Goal: Task Accomplishment & Management: Manage account settings

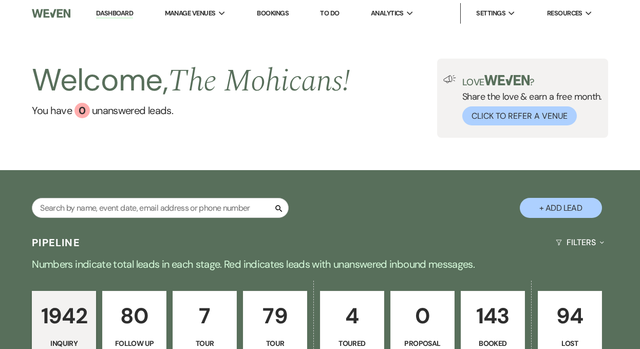
click at [121, 15] on link "Dashboard" at bounding box center [114, 14] width 37 height 10
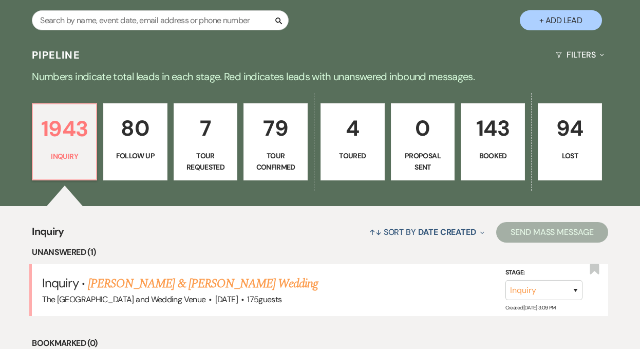
scroll to position [186, 0]
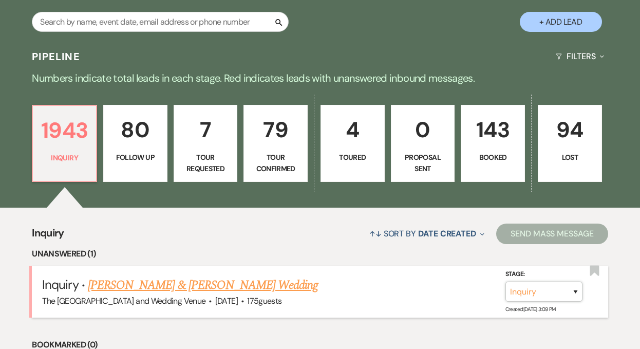
click at [537, 290] on select "Inquiry Follow Up Tour Requested Tour Confirmed Toured Proposal Sent Booked Lost" at bounding box center [543, 292] width 77 height 20
select select "4"
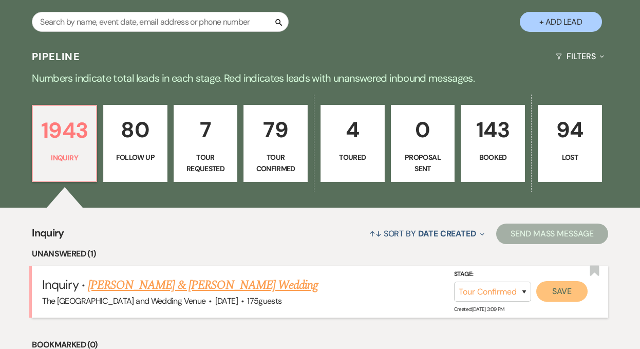
click at [574, 290] on button "Save" at bounding box center [561, 291] width 51 height 21
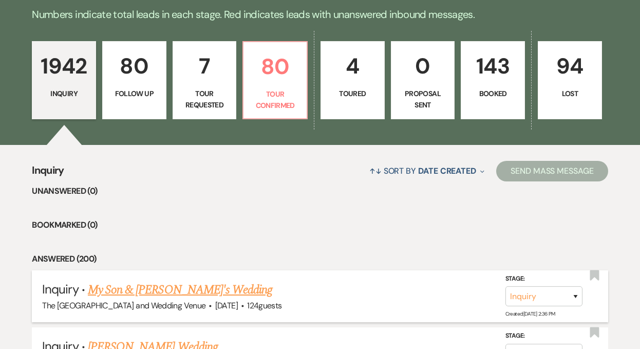
scroll to position [201, 0]
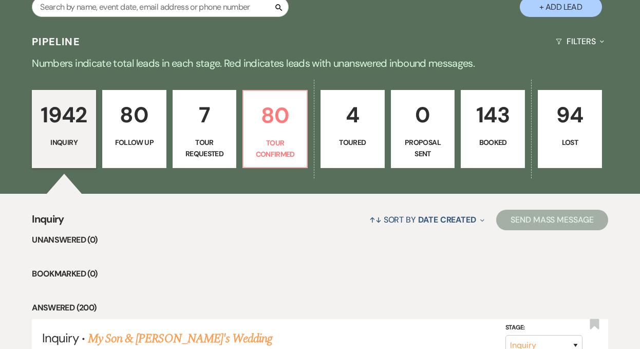
click at [151, 123] on p "80" at bounding box center [134, 115] width 51 height 34
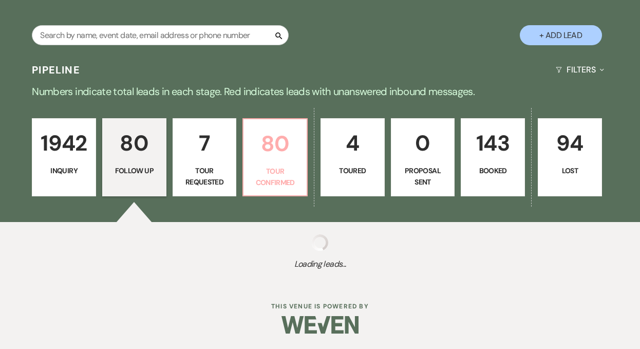
select select "9"
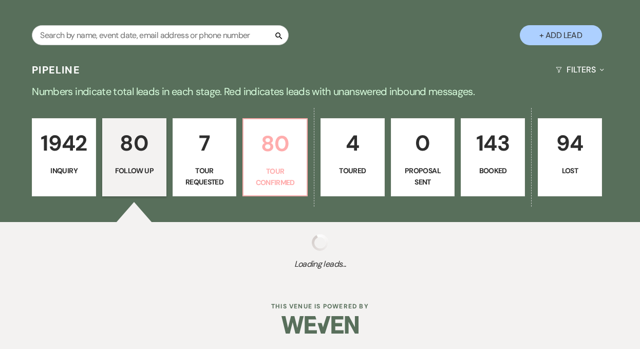
select select "9"
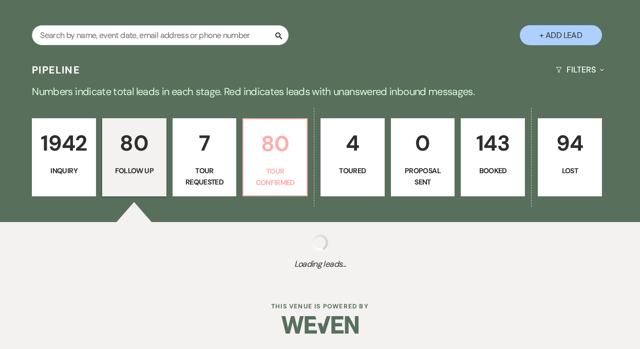
select select "9"
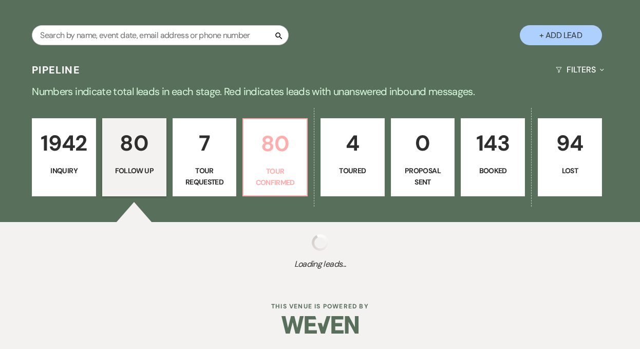
select select "9"
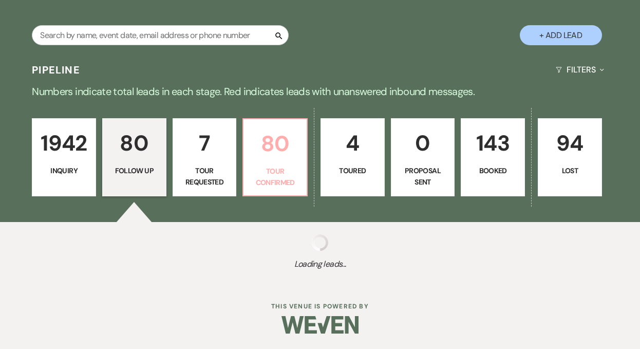
select select "9"
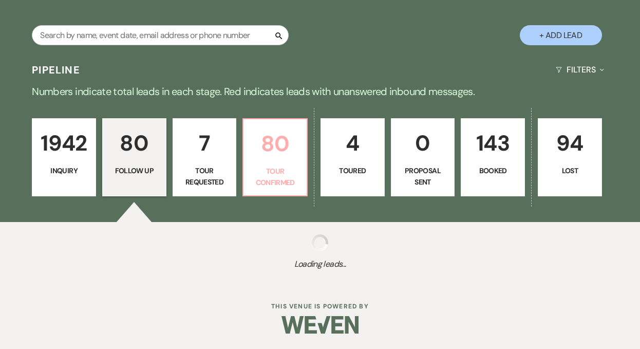
select select "9"
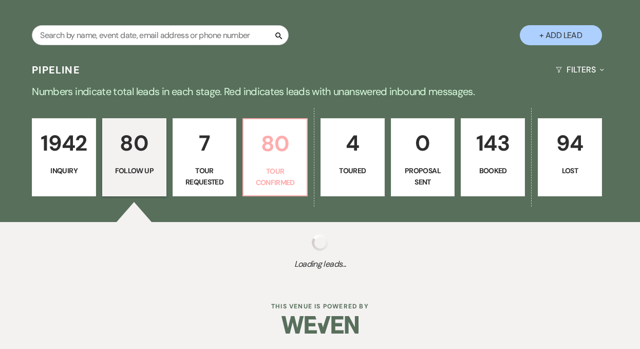
select select "9"
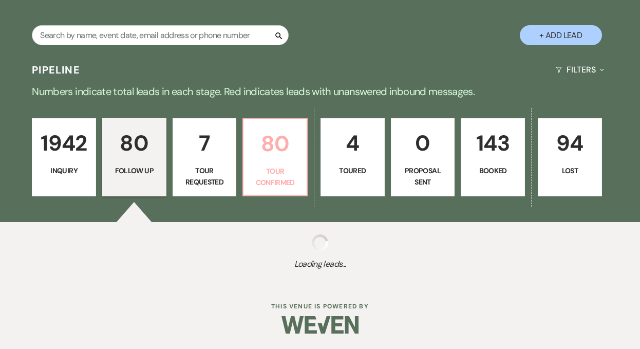
select select "9"
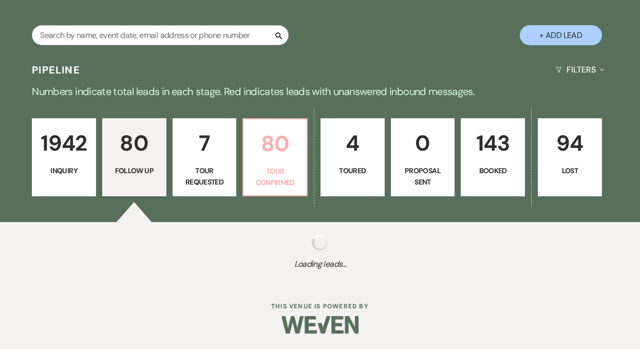
select select "9"
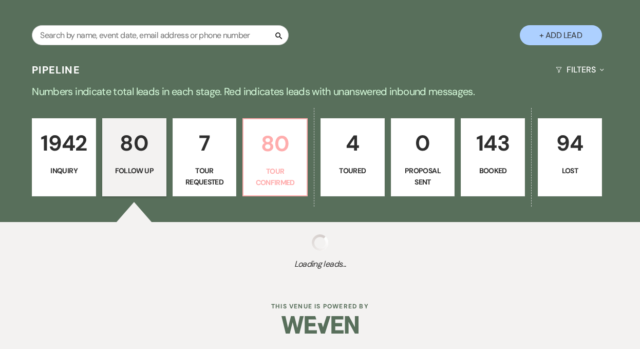
select select "9"
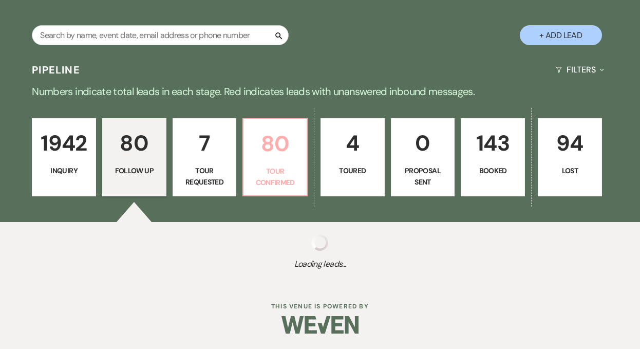
select select "9"
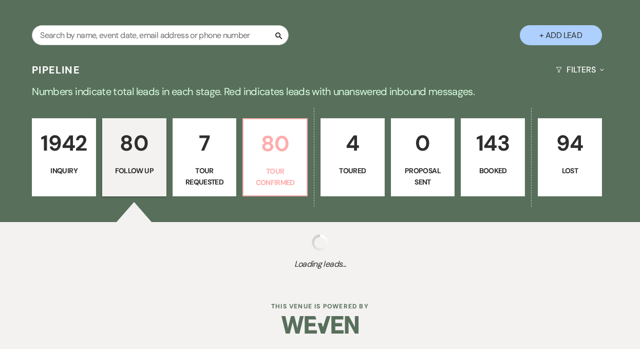
select select "9"
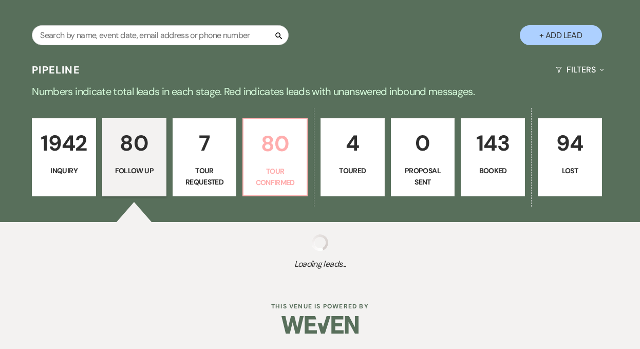
select select "9"
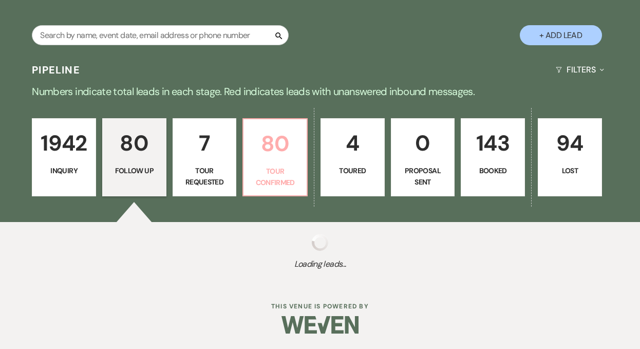
select select "9"
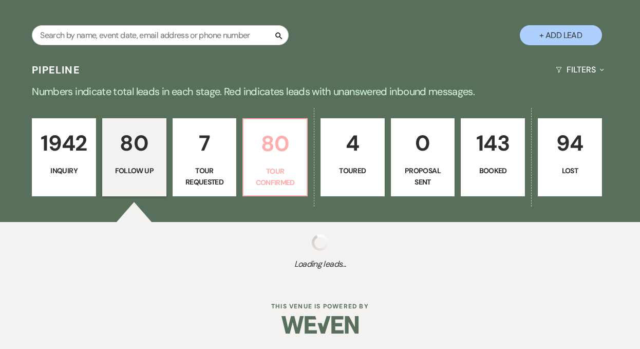
select select "9"
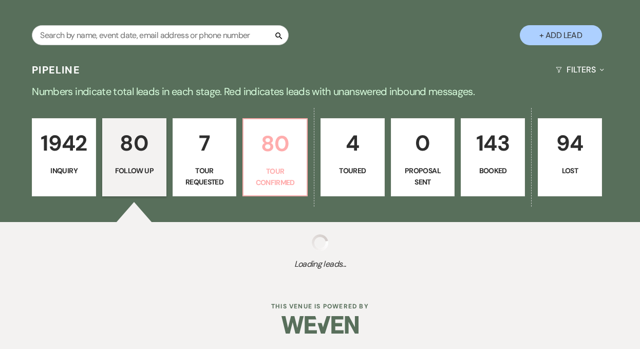
select select "9"
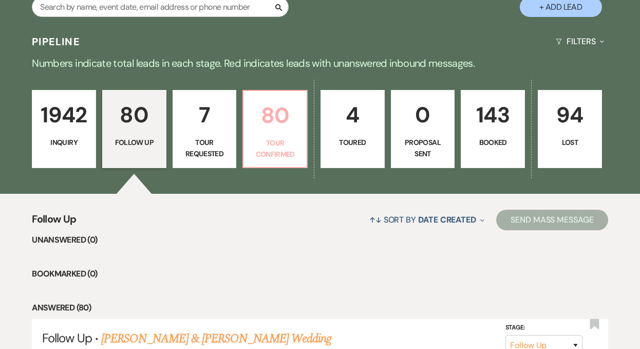
click at [277, 146] on p "Tour Confirmed" at bounding box center [275, 148] width 51 height 23
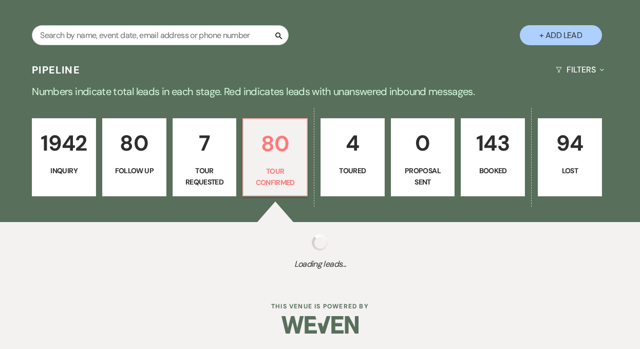
select select "4"
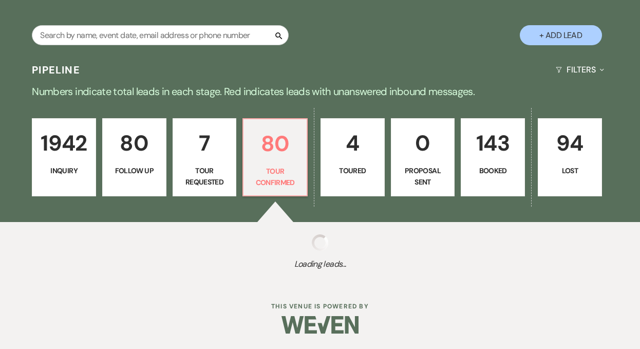
select select "4"
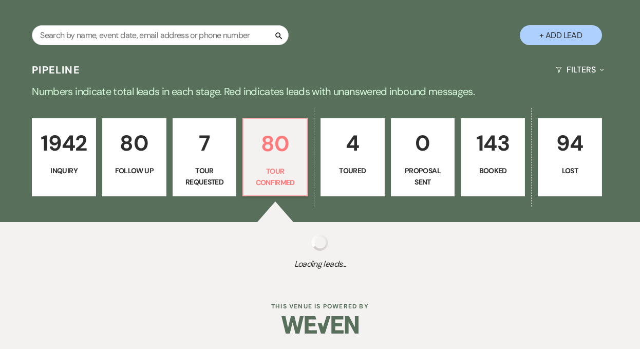
select select "4"
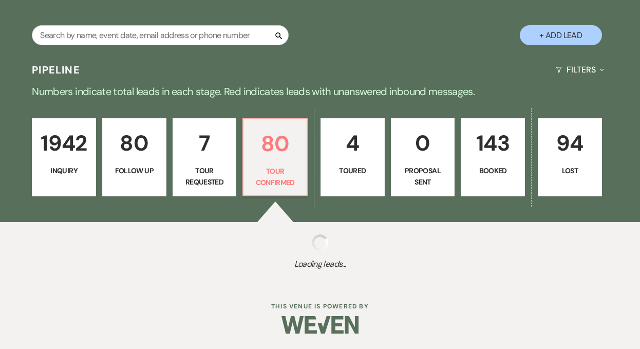
select select "4"
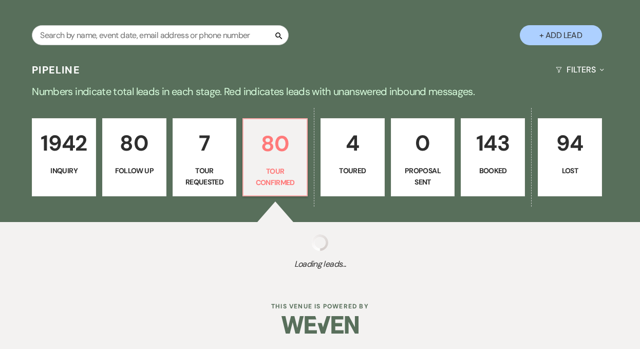
select select "4"
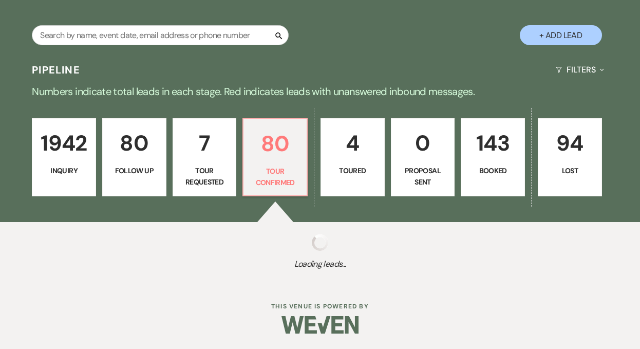
select select "4"
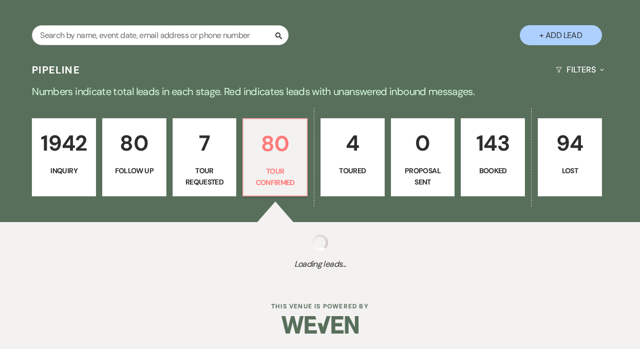
select select "4"
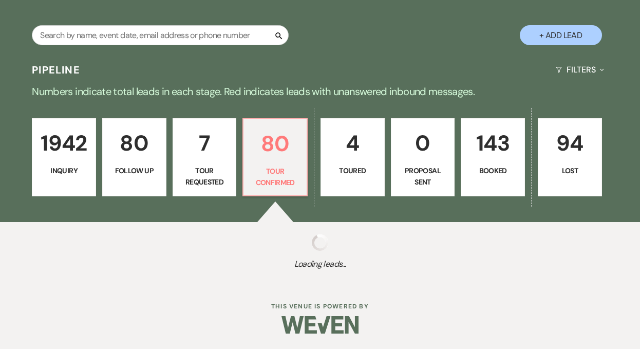
select select "4"
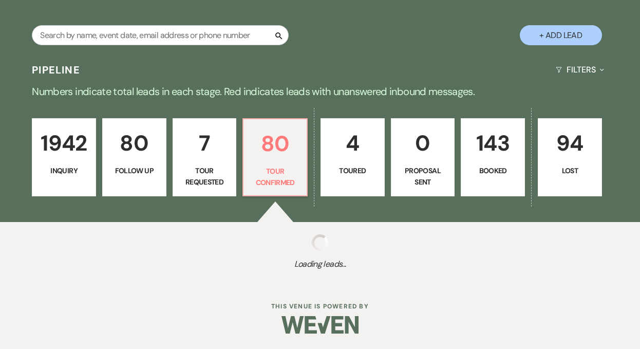
select select "4"
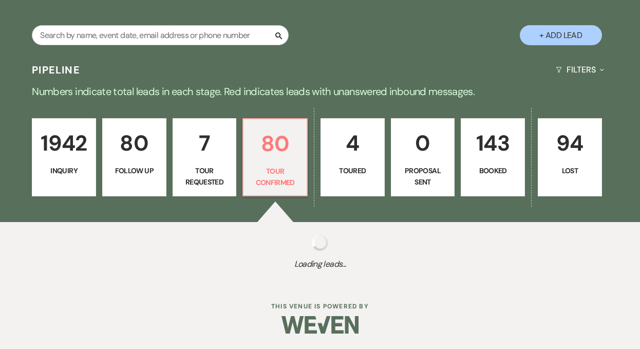
select select "4"
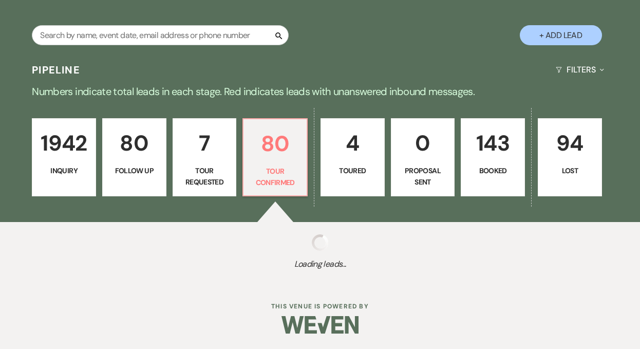
select select "4"
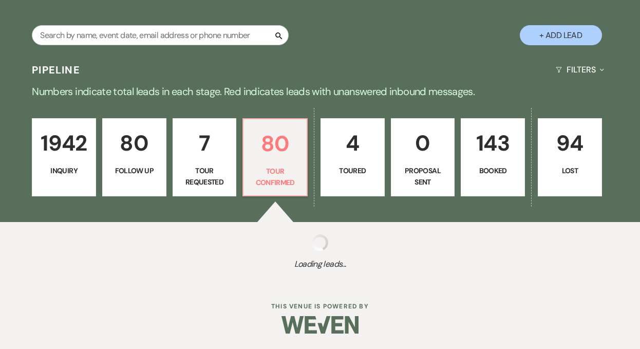
select select "4"
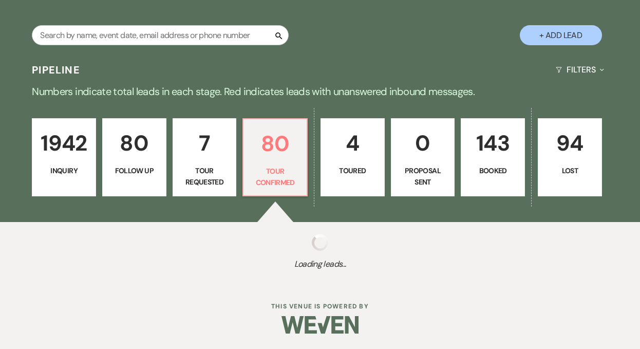
select select "4"
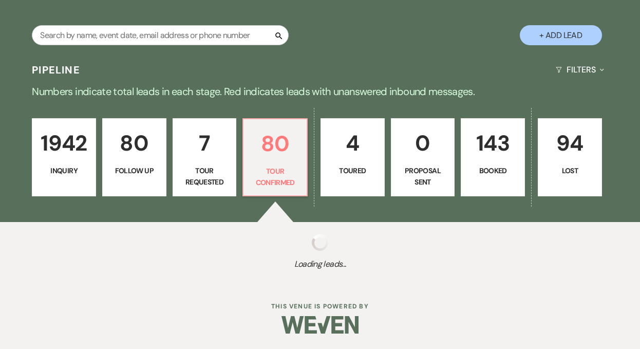
select select "4"
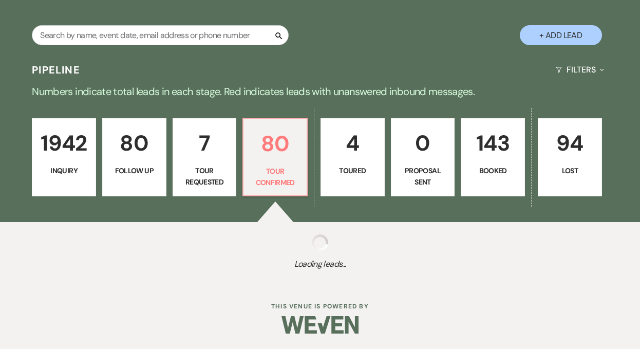
select select "4"
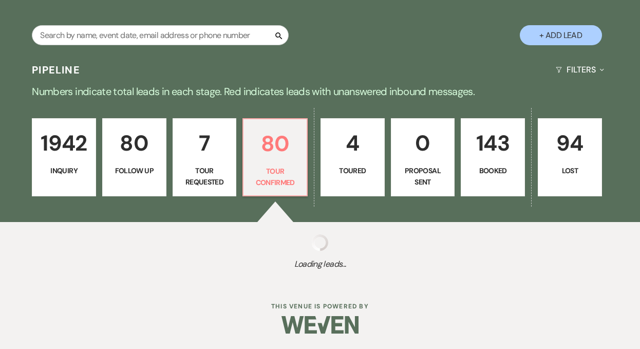
select select "4"
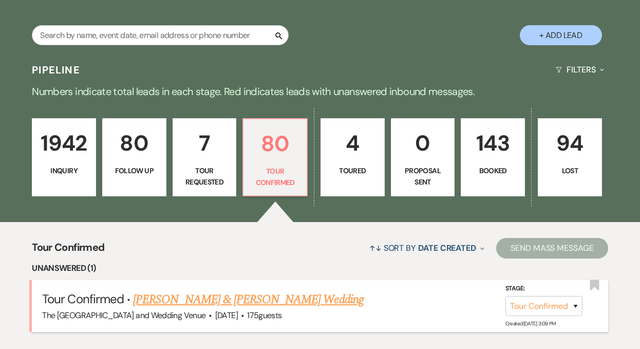
scroll to position [201, 0]
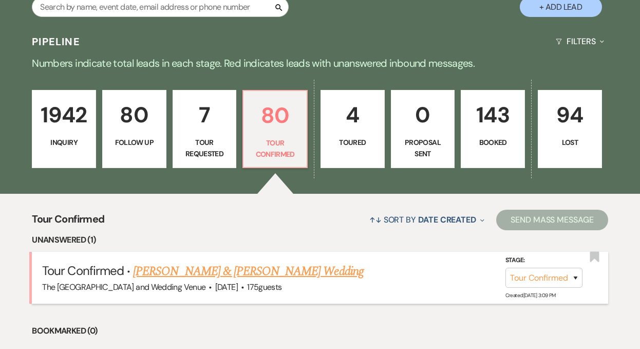
click at [209, 268] on link "Logan & Kiley's Wedding" at bounding box center [248, 271] width 230 height 18
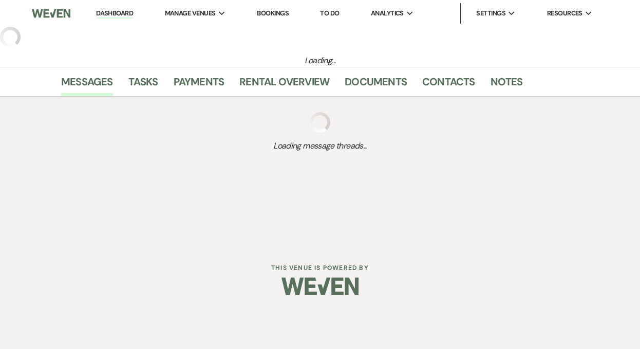
select select "4"
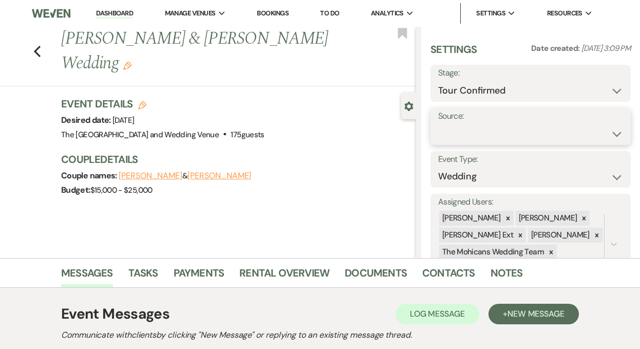
click at [503, 138] on select "Weven Venue Website Instagram Facebook Pinterest Google The Knot Wedding Wire H…" at bounding box center [530, 134] width 185 height 20
select select "5"
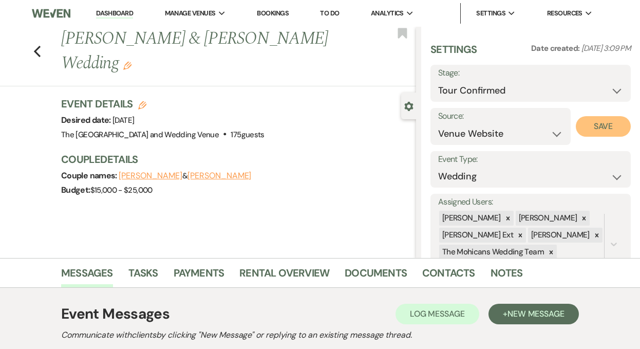
click at [602, 132] on button "Save" at bounding box center [603, 126] width 55 height 21
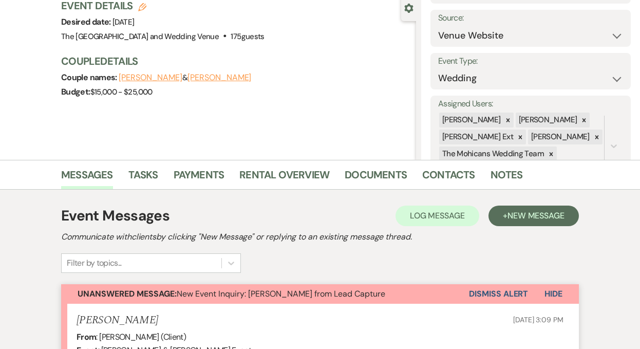
scroll to position [128, 0]
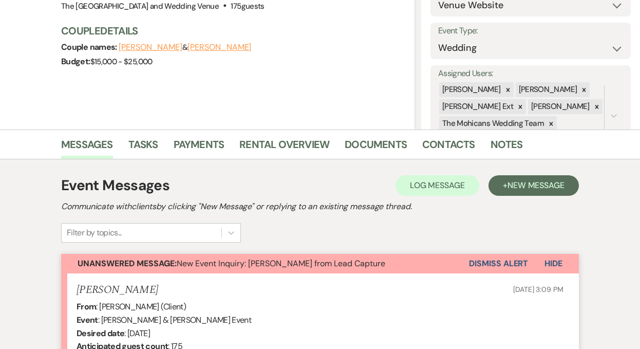
click at [475, 265] on button "Dismiss Alert" at bounding box center [498, 264] width 59 height 20
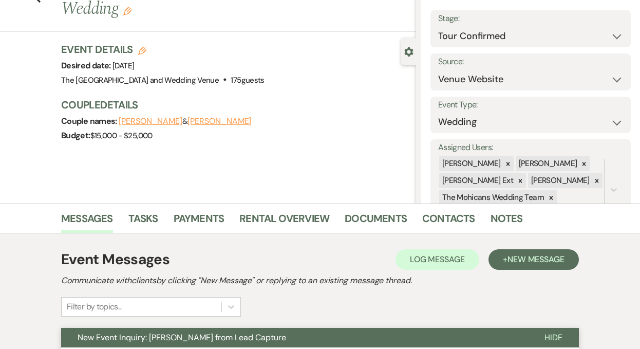
scroll to position [0, 0]
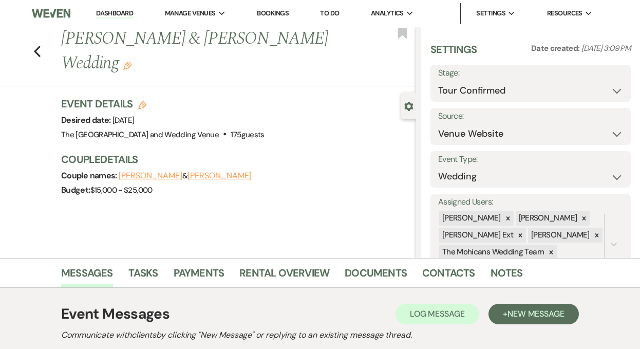
click at [123, 9] on link "Dashboard" at bounding box center [114, 14] width 37 height 10
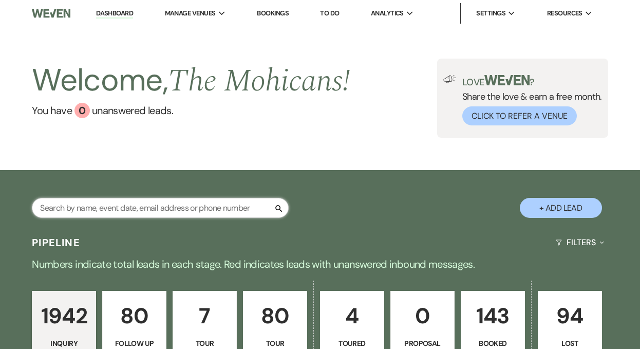
click at [193, 205] on input "text" at bounding box center [160, 208] width 257 height 20
type input "kiley"
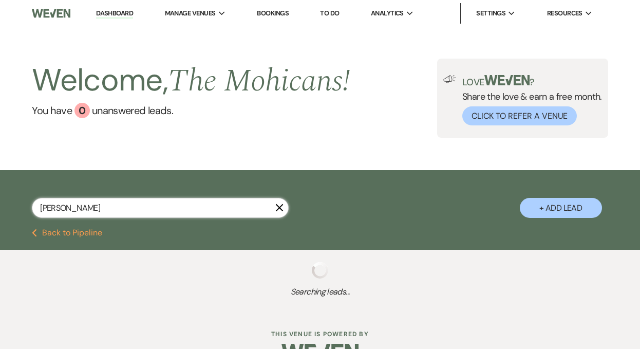
select select "4"
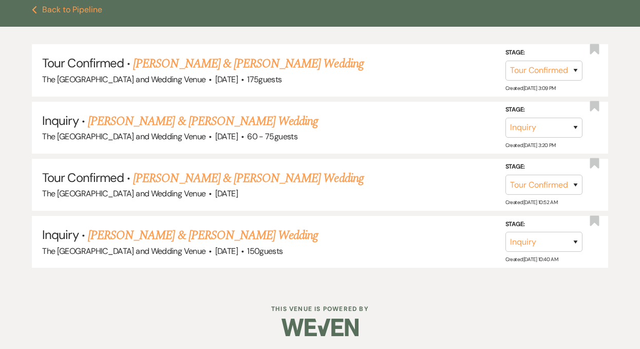
scroll to position [226, 0]
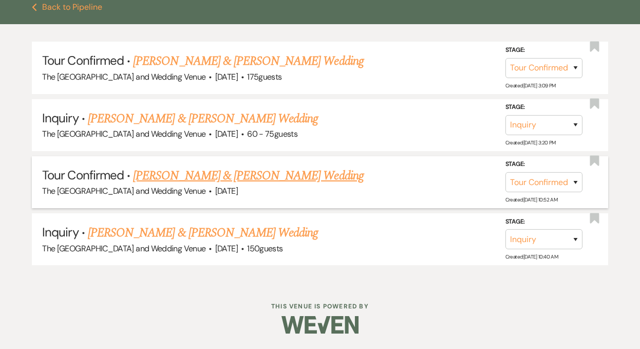
type input "kiley"
click at [562, 180] on select "Inquiry Follow Up Tour Requested Tour Confirmed Toured Proposal Sent Booked Lost" at bounding box center [543, 182] width 77 height 20
select select "8"
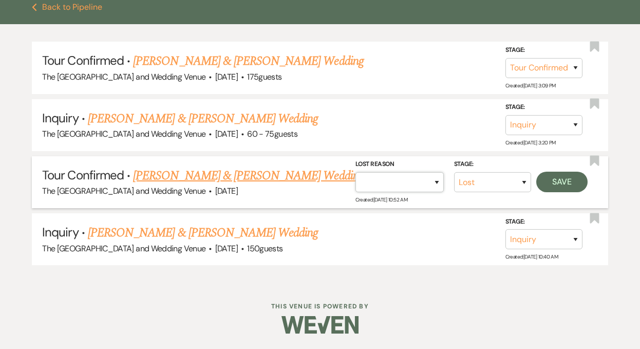
click at [428, 182] on select "Booked Elsewhere Budget Date Unavailable No Response Not a Good Match Capacity …" at bounding box center [399, 182] width 88 height 20
select select "4"
click at [560, 186] on button "Save" at bounding box center [561, 182] width 51 height 21
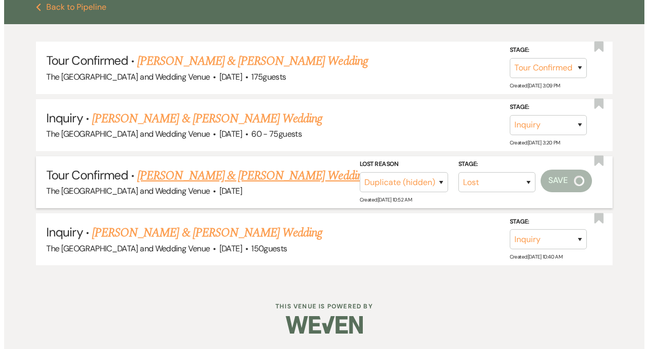
scroll to position [227, 0]
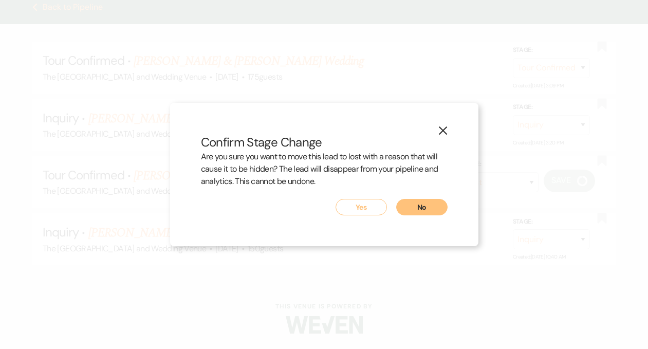
click at [355, 209] on button "Yes" at bounding box center [360, 207] width 51 height 16
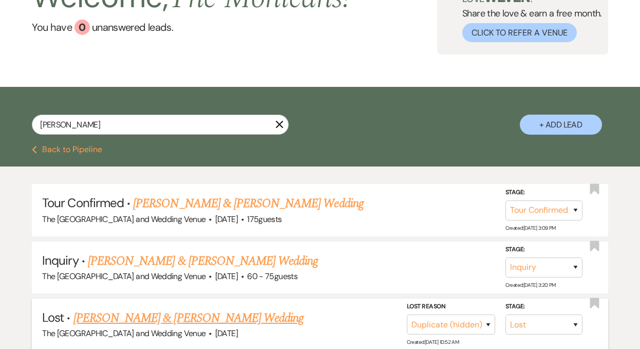
scroll to position [0, 0]
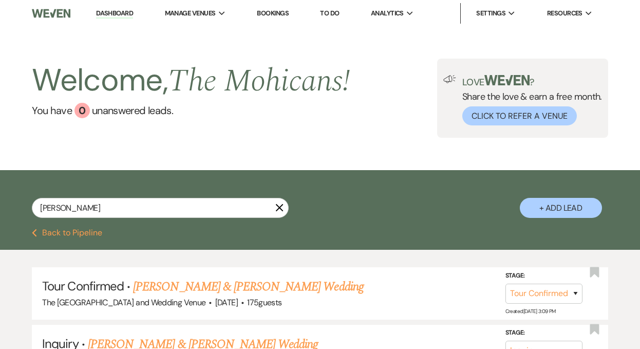
click at [121, 10] on link "Dashboard" at bounding box center [114, 14] width 37 height 10
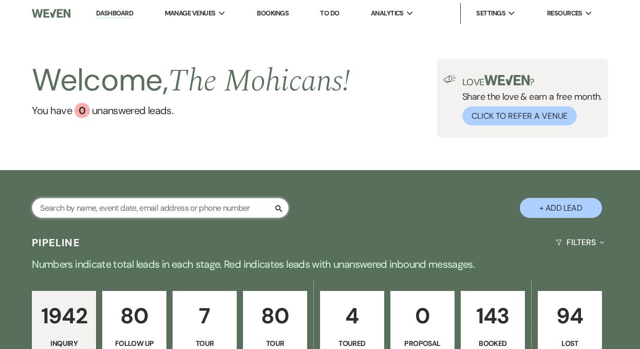
click at [148, 209] on input "text" at bounding box center [160, 208] width 257 height 20
type input "sydnee"
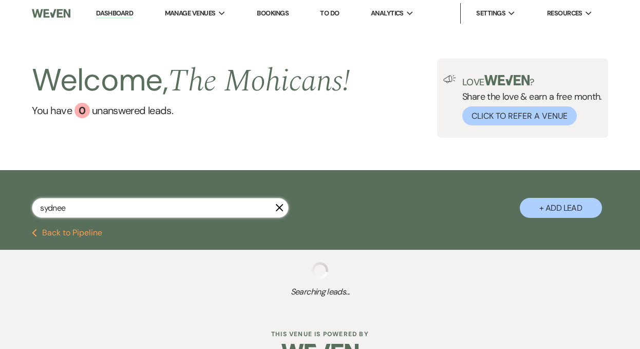
select select "4"
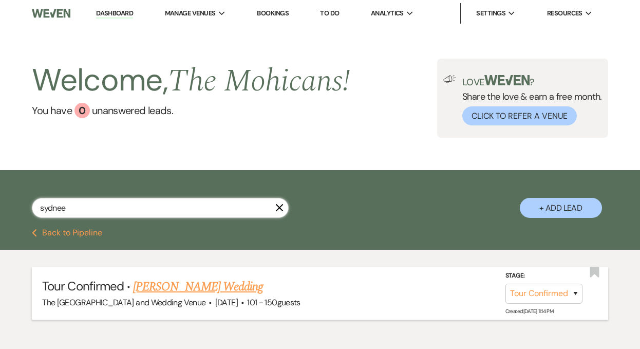
type input "sydnee"
click at [199, 287] on link "Sydnee Lang's Wedding" at bounding box center [198, 286] width 130 height 18
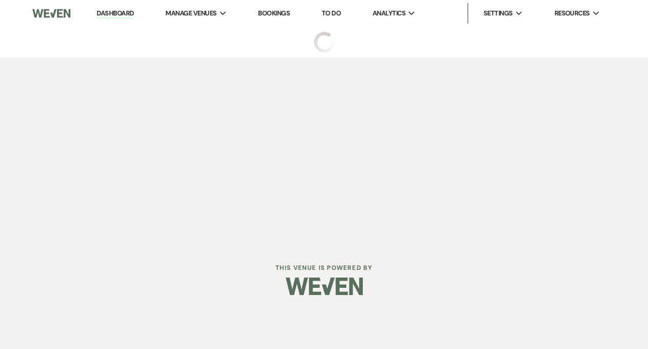
select select "4"
select select "2"
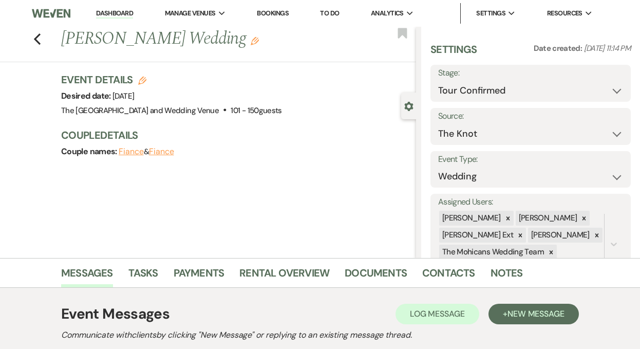
click at [146, 79] on icon "Edit" at bounding box center [142, 81] width 8 height 8
select select "849"
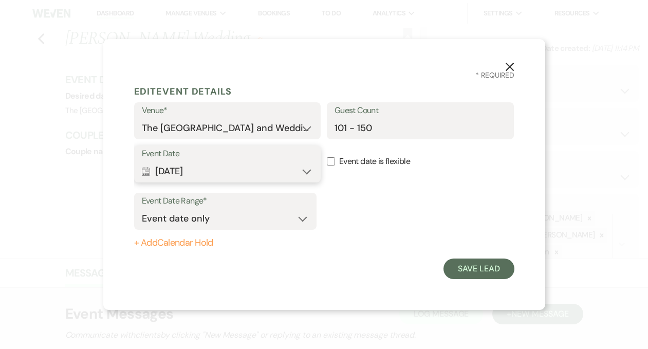
click at [227, 174] on button "Calendar Sep 05, 2026 Expand" at bounding box center [228, 171] width 172 height 21
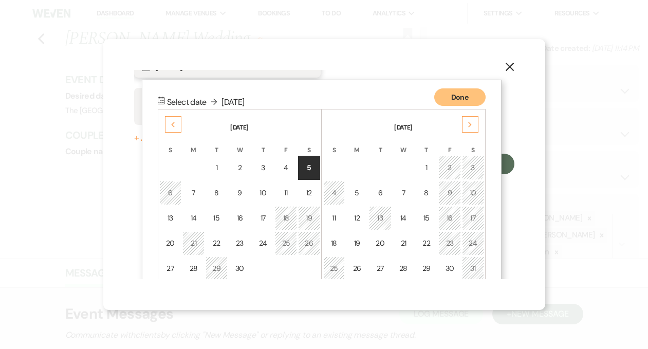
scroll to position [132, 0]
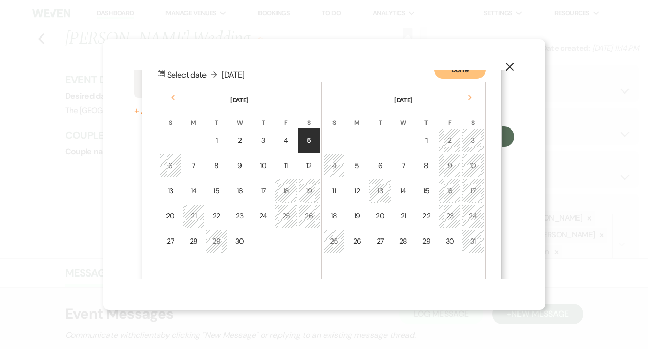
click at [466, 100] on div "Next" at bounding box center [470, 97] width 16 height 16
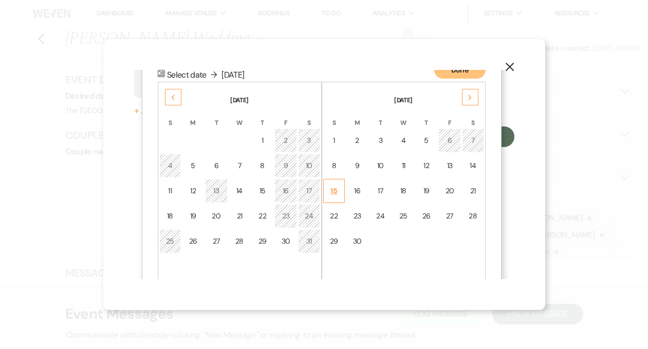
click at [333, 194] on div "15" at bounding box center [334, 190] width 9 height 11
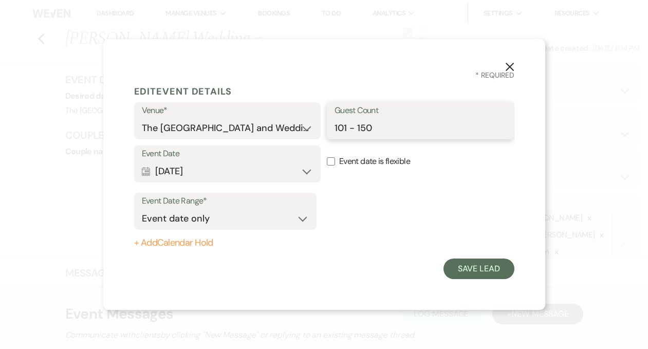
drag, startPoint x: 380, startPoint y: 130, endPoint x: 338, endPoint y: 128, distance: 42.2
click at [338, 128] on input "101 - 150" at bounding box center [420, 128] width 172 height 20
type input "120"
click at [487, 268] on button "Save Lead" at bounding box center [478, 268] width 70 height 21
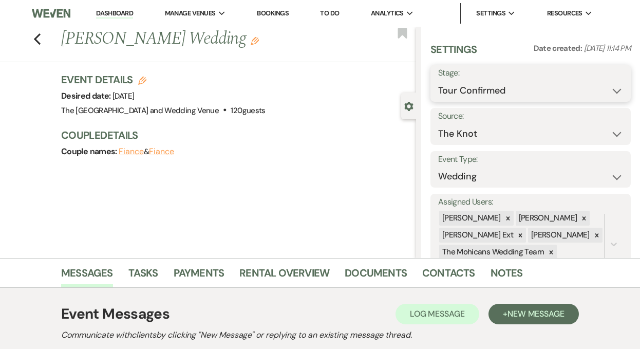
click at [492, 82] on select "Inquiry Follow Up Tour Requested Tour Confirmed Toured Proposal Sent Booked Lost" at bounding box center [530, 91] width 185 height 20
select select "7"
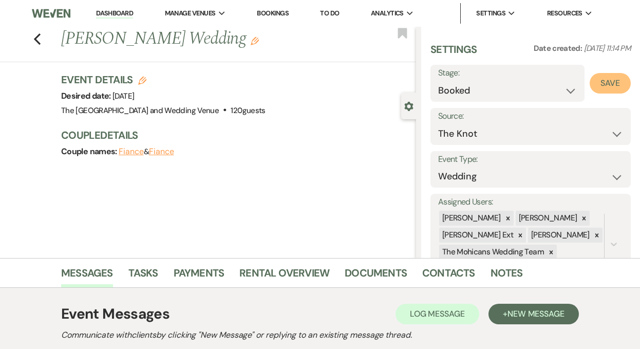
click at [606, 84] on button "Save" at bounding box center [610, 83] width 41 height 21
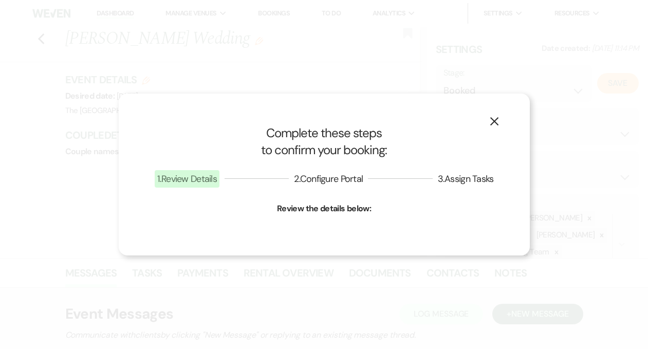
select select "1"
select select "849"
select select "false"
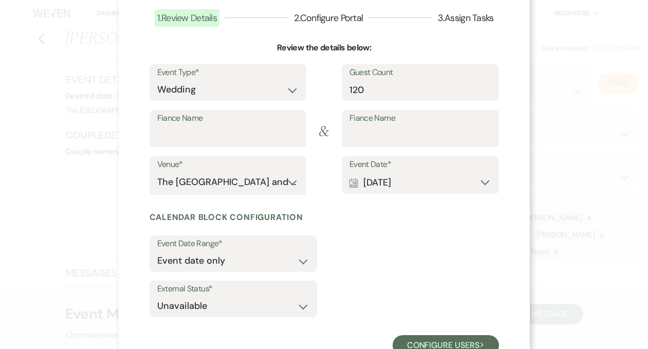
scroll to position [105, 0]
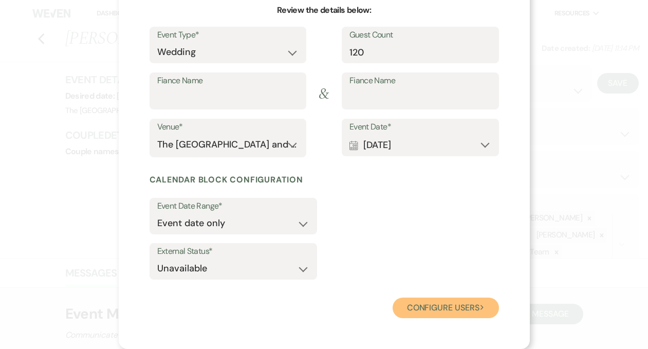
click at [429, 301] on button "Configure users Next" at bounding box center [445, 307] width 106 height 21
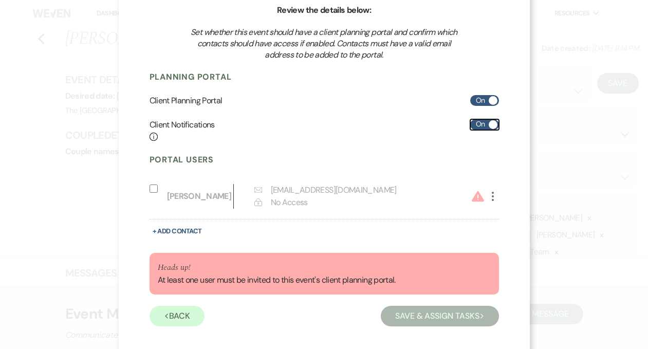
click at [477, 122] on label "On" at bounding box center [484, 124] width 29 height 11
click at [477, 122] on input "On" at bounding box center [484, 124] width 29 height 11
checkbox input "false"
click at [492, 196] on use "button" at bounding box center [493, 196] width 2 height 9
click at [149, 190] on input "Include on Planning Portal" at bounding box center [153, 188] width 8 height 8
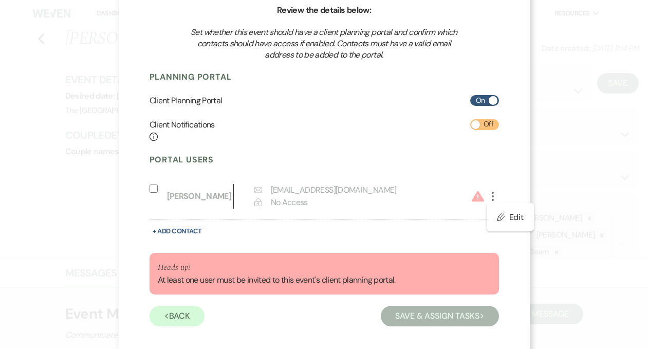
select select "6"
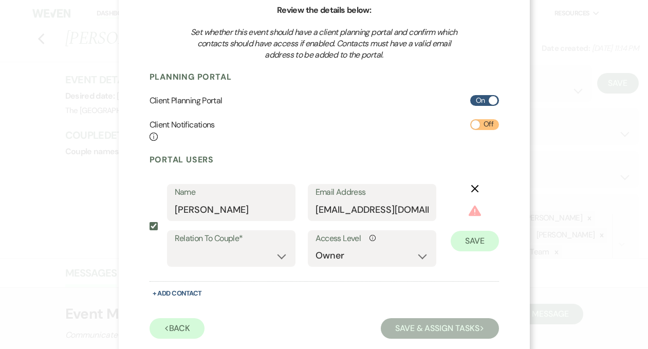
click at [472, 185] on icon "X" at bounding box center [475, 188] width 8 height 8
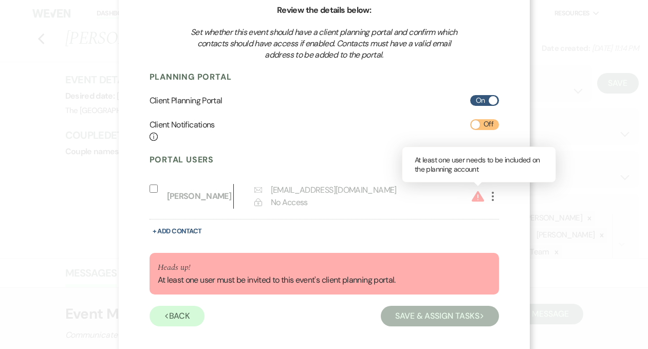
click at [475, 195] on use at bounding box center [477, 196] width 12 height 11
click at [491, 195] on icon "More" at bounding box center [492, 196] width 12 height 12
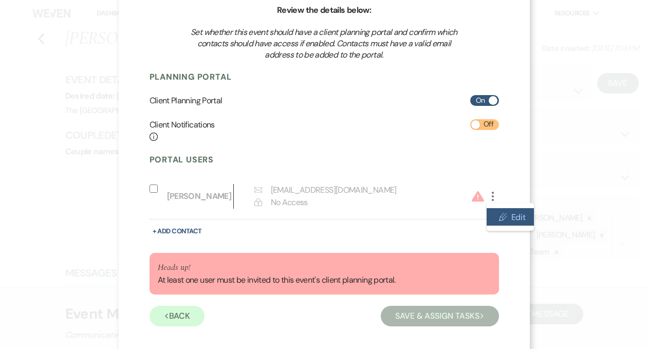
click at [499, 215] on icon "Pencil" at bounding box center [503, 217] width 8 height 8
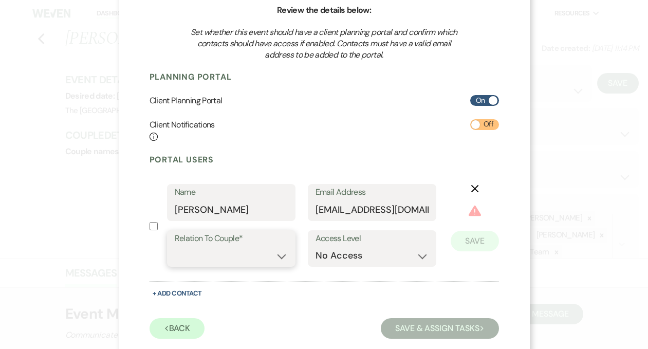
click at [277, 259] on select "Couple Planner Parent of Couple Family Member Friend Other" at bounding box center [231, 256] width 113 height 20
select select "1"
click at [407, 261] on select "No Access Owner Admin Supporter Financier" at bounding box center [371, 256] width 113 height 20
select select "7"
checkbox input "true"
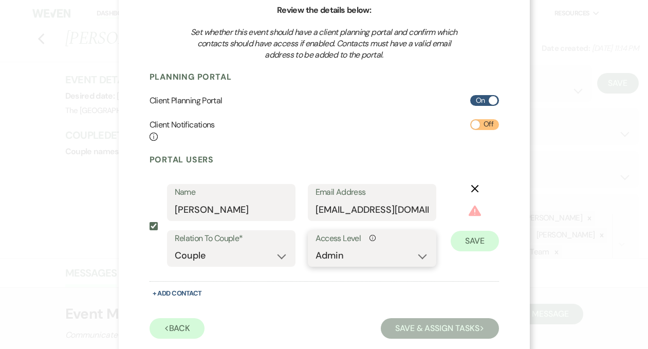
click at [415, 256] on select "No Access Owner Admin Supporter Financier" at bounding box center [371, 256] width 113 height 20
select select "6"
click at [455, 225] on button "Save" at bounding box center [475, 225] width 48 height 21
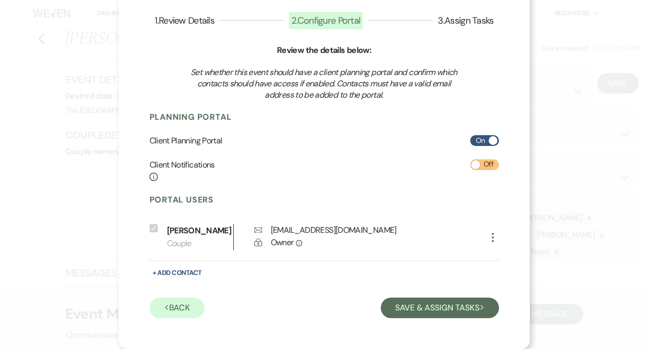
scroll to position [65, 0]
click at [426, 306] on button "Save & Assign Tasks Next" at bounding box center [440, 307] width 118 height 21
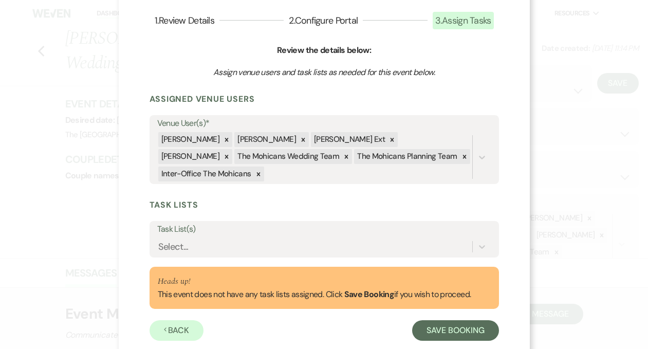
click at [556, 185] on div "X Complete these steps to confirm your booking: 1 . Review Details 2 . Configur…" at bounding box center [324, 174] width 648 height 349
click at [163, 330] on button "Previous Back" at bounding box center [176, 330] width 54 height 21
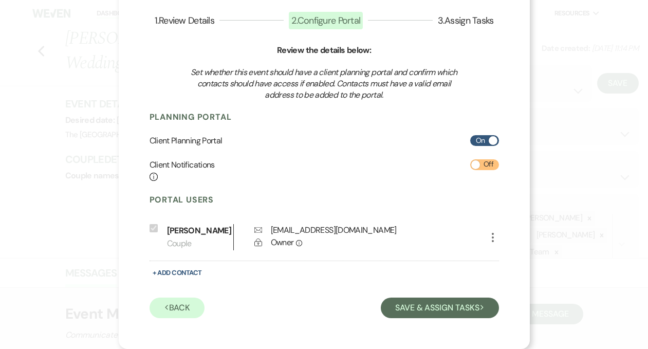
click at [163, 329] on div "X Complete these steps to confirm your booking: 1 . Review Details 2 . Configur…" at bounding box center [324, 142] width 411 height 414
click at [170, 305] on button "Previous Back" at bounding box center [176, 307] width 55 height 21
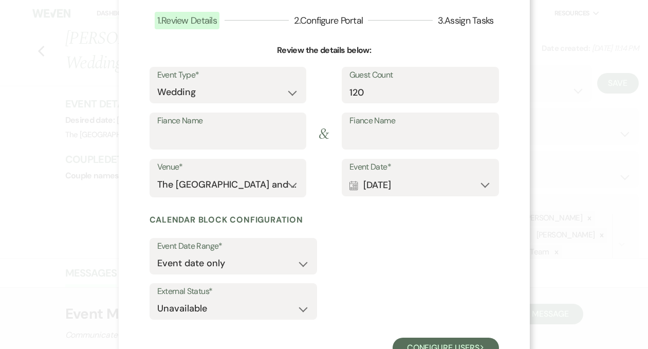
click at [83, 224] on div "X Complete these steps to confirm your booking: 1 . Review Details 2 . Configur…" at bounding box center [324, 174] width 648 height 349
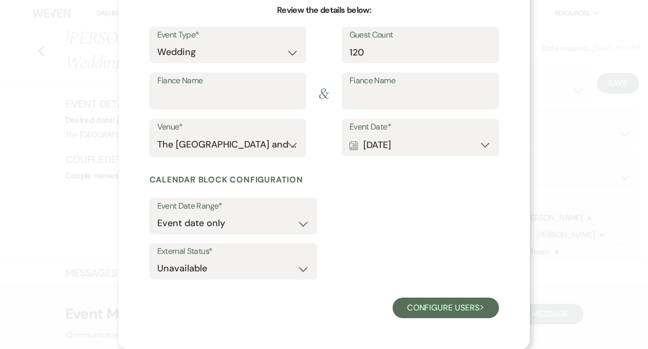
scroll to position [0, 0]
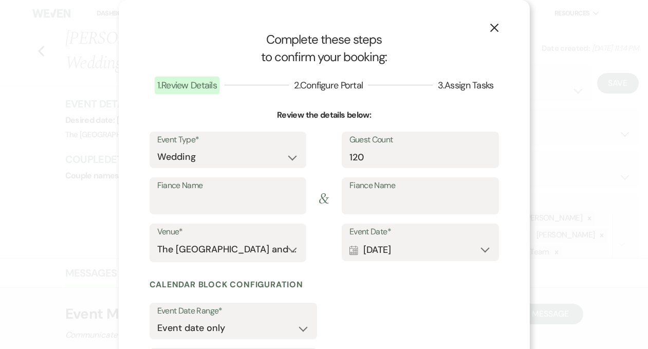
click at [490, 24] on use "button" at bounding box center [494, 28] width 8 height 8
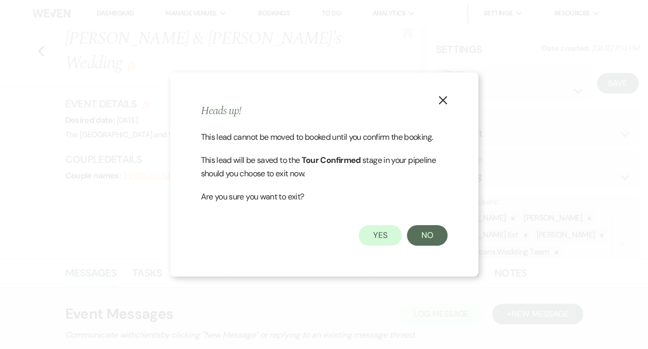
click at [443, 100] on use "button" at bounding box center [442, 100] width 8 height 8
click at [370, 235] on button "Yes" at bounding box center [380, 235] width 43 height 21
select select "4"
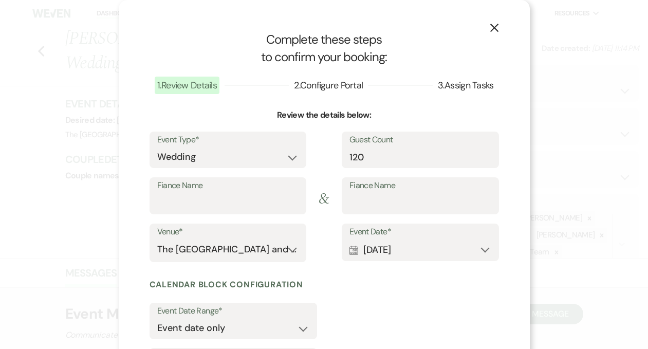
click at [490, 30] on icon "X" at bounding box center [494, 27] width 9 height 9
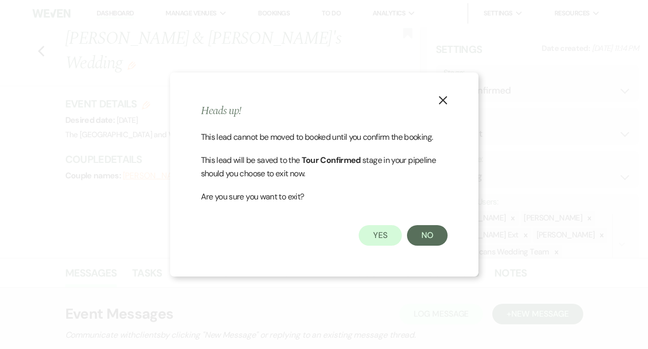
click at [439, 100] on icon "X" at bounding box center [442, 100] width 9 height 9
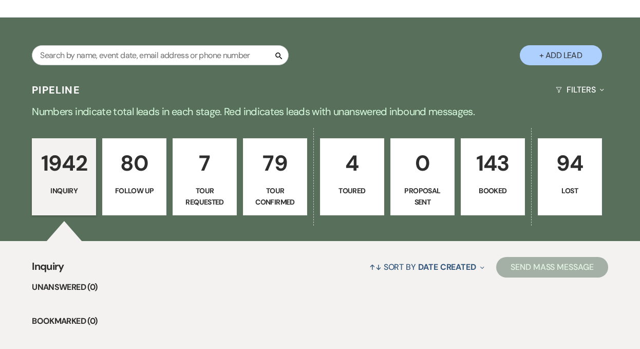
scroll to position [103, 0]
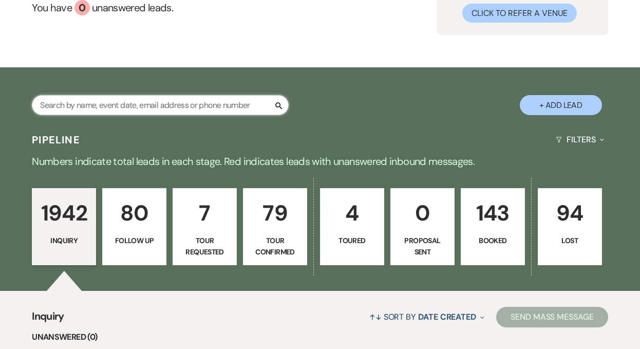
click at [145, 105] on input "text" at bounding box center [160, 105] width 257 height 20
type input "sydnee"
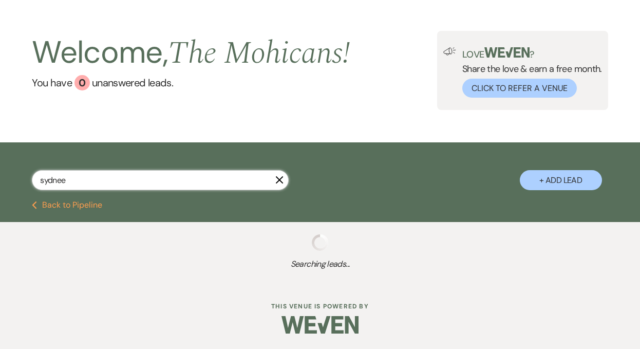
scroll to position [54, 0]
select select "4"
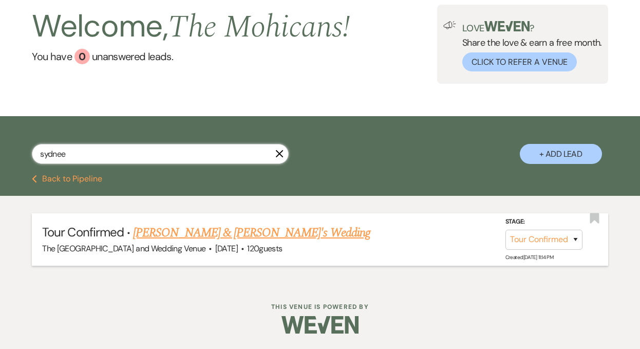
type input "sydnee"
click at [174, 236] on link "Sydnee Lang & Fiance's Wedding" at bounding box center [251, 232] width 237 height 18
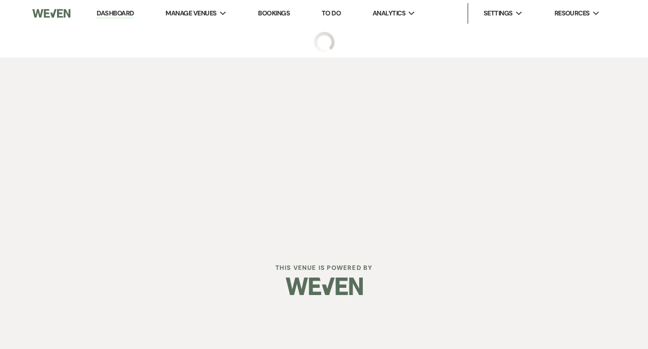
select select "4"
select select "2"
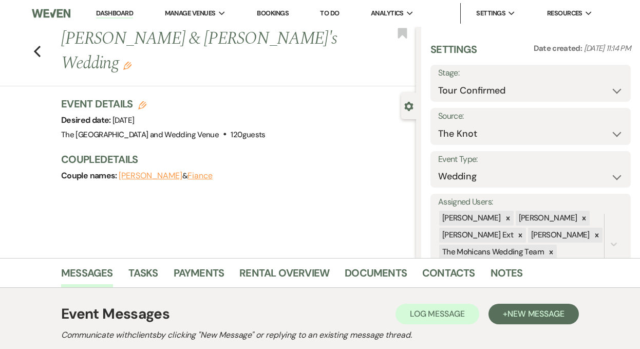
click at [140, 97] on h3 "Event Details Edit" at bounding box center [163, 104] width 204 height 14
click at [132, 62] on use "button" at bounding box center [127, 66] width 8 height 8
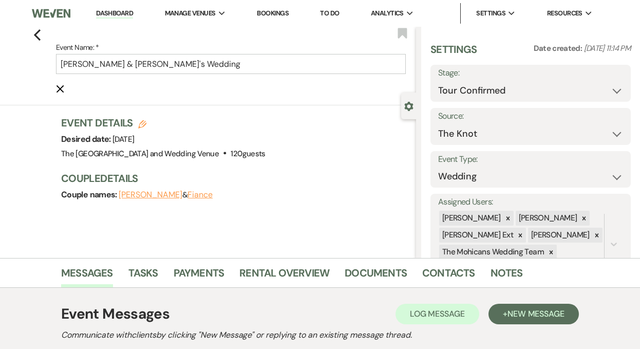
click at [188, 191] on button "Fiance" at bounding box center [199, 195] width 25 height 8
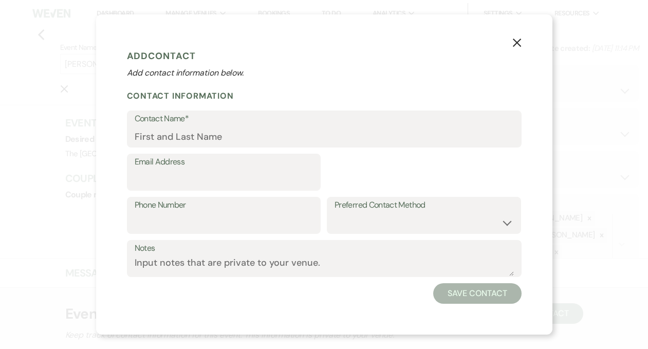
select select "1"
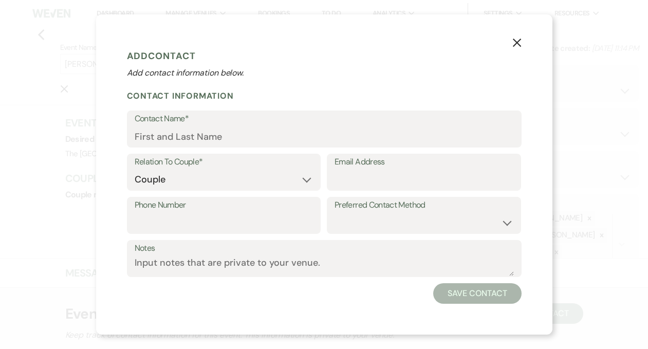
click at [514, 39] on icon "X" at bounding box center [516, 42] width 9 height 9
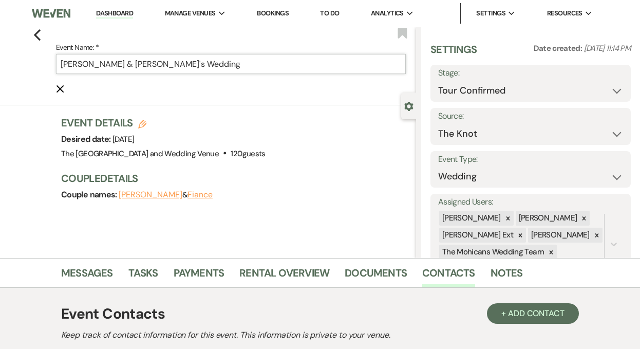
drag, startPoint x: 124, startPoint y: 64, endPoint x: 148, endPoint y: 65, distance: 24.2
click at [148, 65] on input "Sydnee Lang & Fiance's Wedding" at bounding box center [231, 64] width 350 height 20
paste input "AJ Fonner"
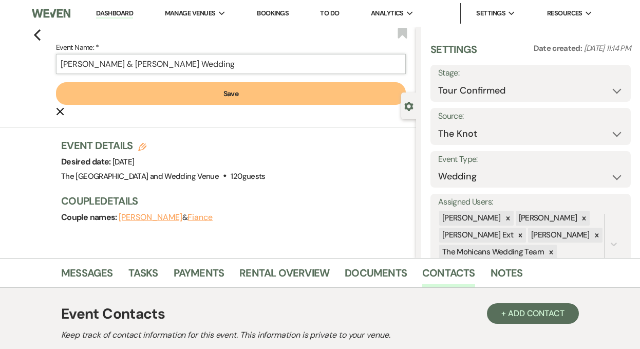
type input "Sydnee Lang & AJ Fonner's Wedding"
click at [170, 90] on button "Save" at bounding box center [231, 93] width 350 height 23
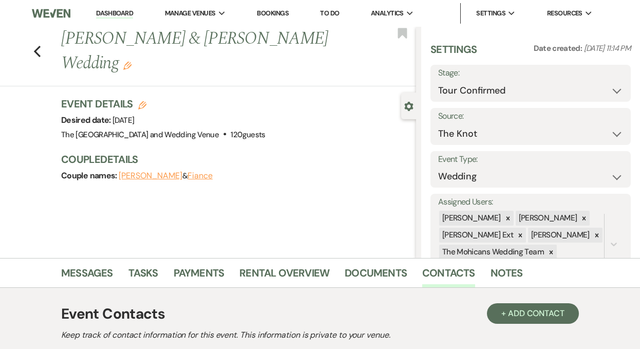
click at [187, 172] on button "Fiance" at bounding box center [199, 176] width 25 height 8
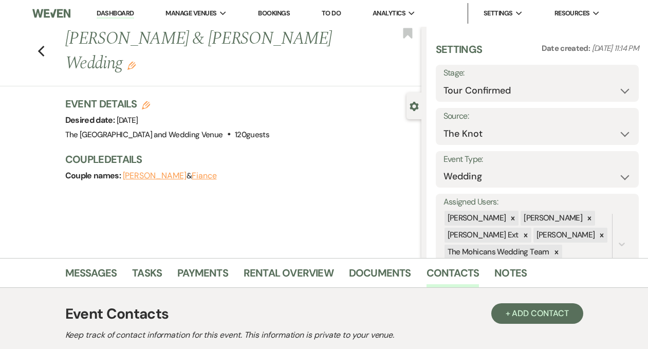
select select "1"
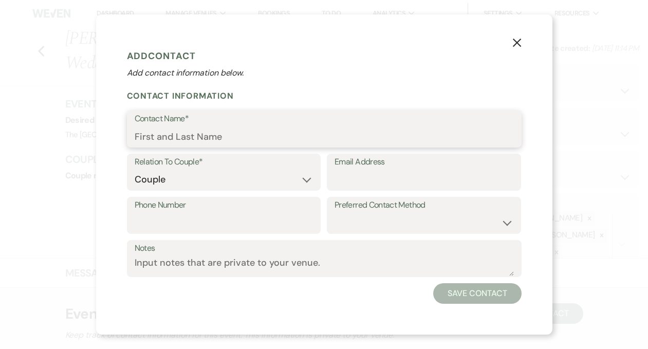
click at [265, 136] on input "Contact Name*" at bounding box center [324, 136] width 379 height 20
paste input "AJ Fonner"
type input "AJ Fonner"
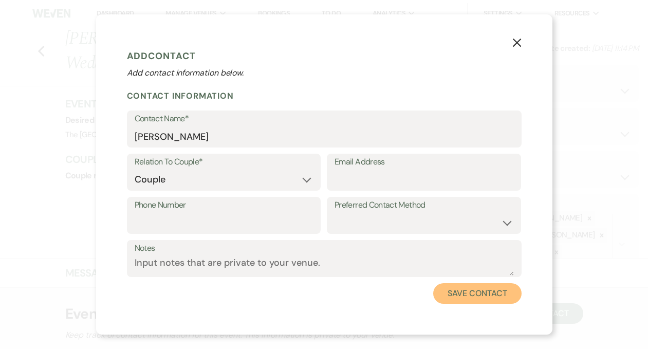
click at [452, 290] on button "Save Contact" at bounding box center [477, 293] width 88 height 21
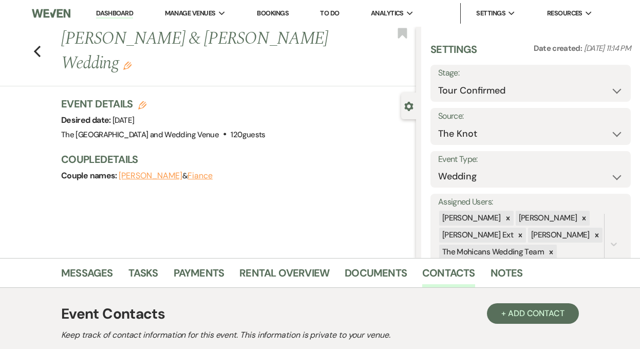
click at [187, 172] on button "Fiance" at bounding box center [199, 176] width 25 height 8
select select "1"
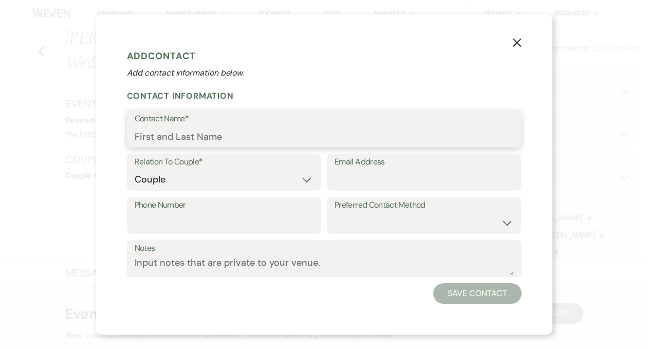
click at [264, 137] on input "Contact Name*" at bounding box center [324, 136] width 379 height 20
paste input "AJ Fonner"
type input "AJ Fonner"
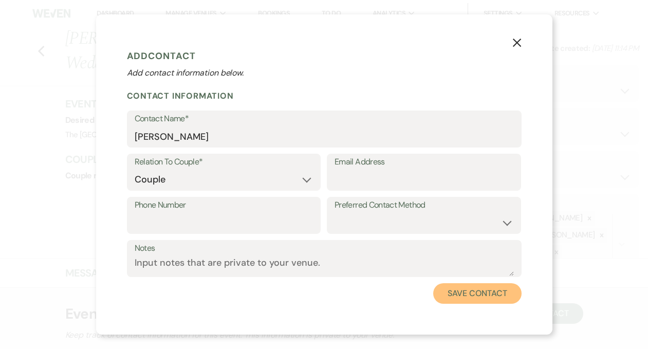
click at [451, 289] on button "Save Contact" at bounding box center [477, 293] width 88 height 21
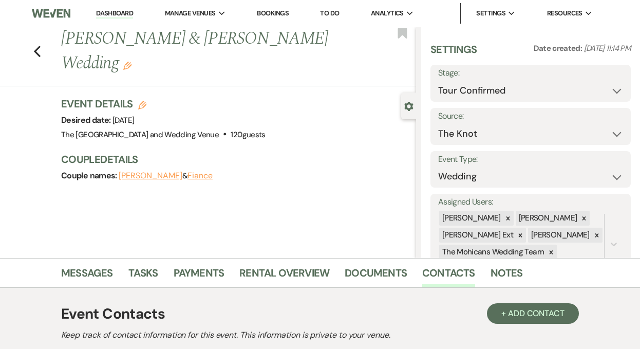
click at [105, 11] on link "Dashboard" at bounding box center [114, 14] width 37 height 10
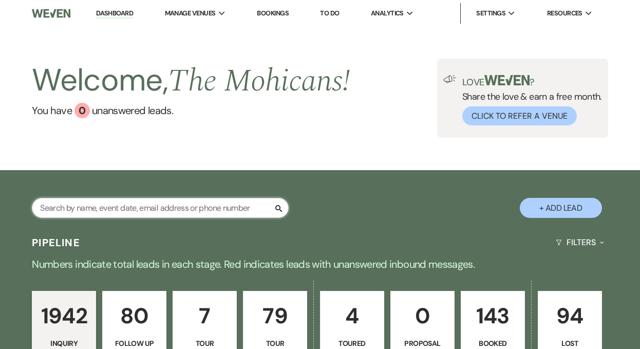
click at [159, 207] on input "text" at bounding box center [160, 208] width 257 height 20
type input "sydnee"
select select "4"
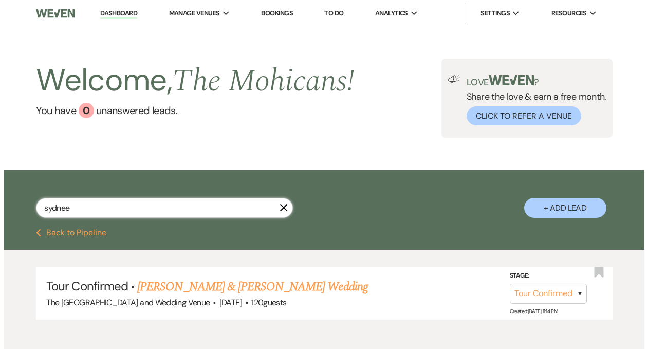
scroll to position [54, 0]
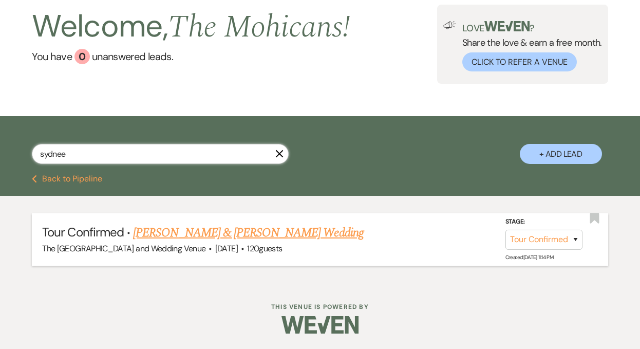
type input "sydnee"
click at [208, 234] on link "Sydnee Lang & AJ Fonner's Wedding" at bounding box center [248, 232] width 230 height 18
select select "4"
select select "2"
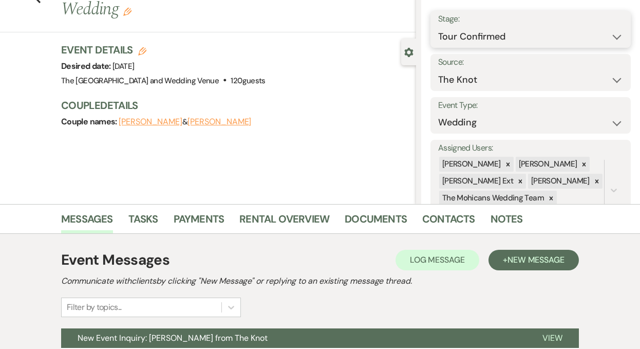
click at [470, 34] on select "Inquiry Follow Up Tour Requested Tour Confirmed Toured Proposal Sent Booked Lost" at bounding box center [530, 37] width 185 height 20
select select "7"
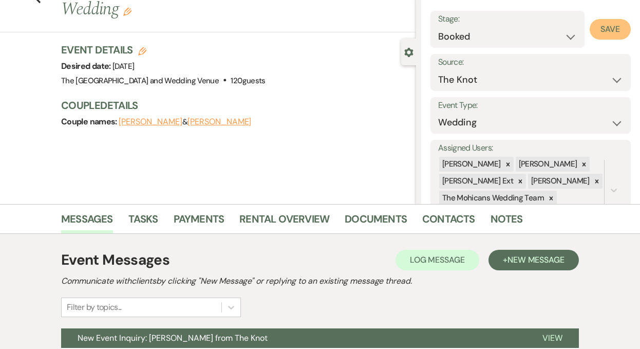
click at [597, 29] on button "Save" at bounding box center [610, 29] width 41 height 21
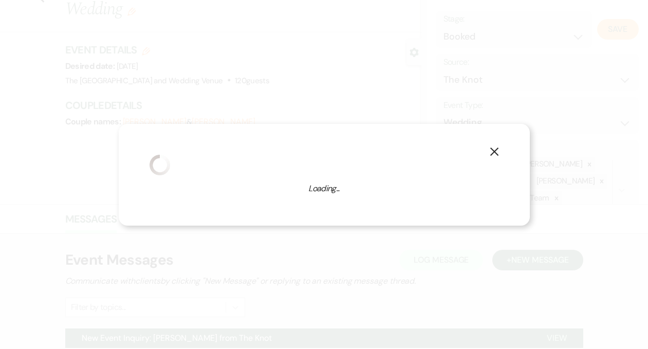
select select "1"
select select "849"
select select "false"
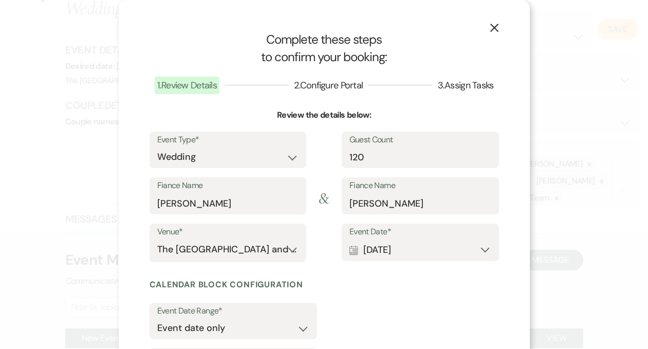
scroll to position [83, 0]
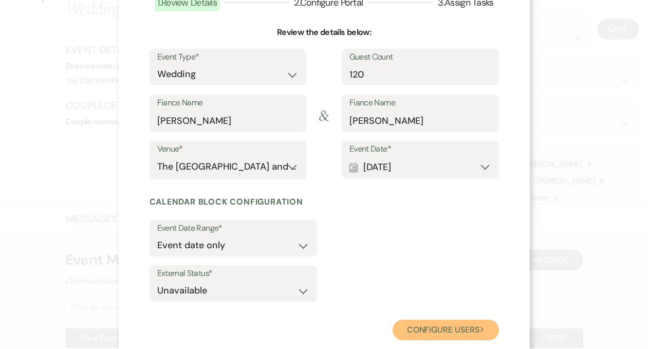
click at [422, 326] on button "Configure users Next" at bounding box center [445, 330] width 106 height 21
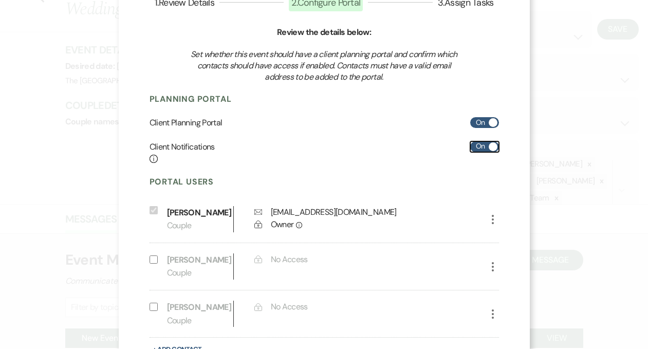
click at [477, 147] on label "On" at bounding box center [484, 146] width 29 height 11
click at [477, 147] on input "On" at bounding box center [484, 146] width 29 height 11
checkbox input "false"
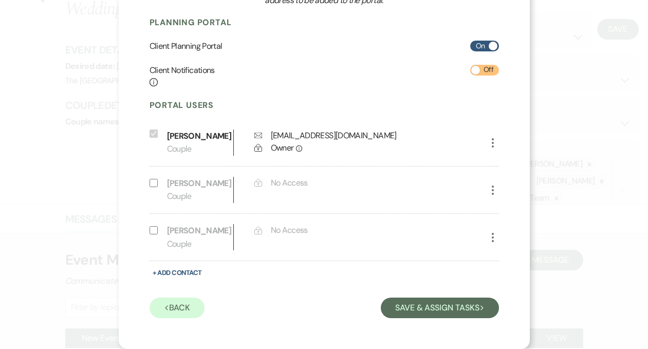
click at [491, 235] on icon "More" at bounding box center [492, 237] width 12 height 12
click at [499, 256] on icon "Pencil" at bounding box center [503, 258] width 8 height 8
select select "1"
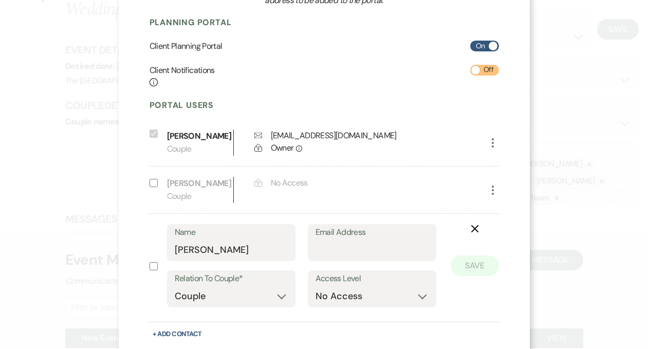
scroll to position [220, 0]
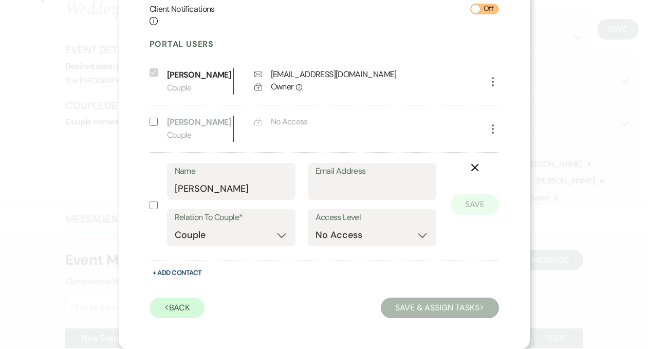
click at [471, 164] on icon "X" at bounding box center [475, 167] width 8 height 8
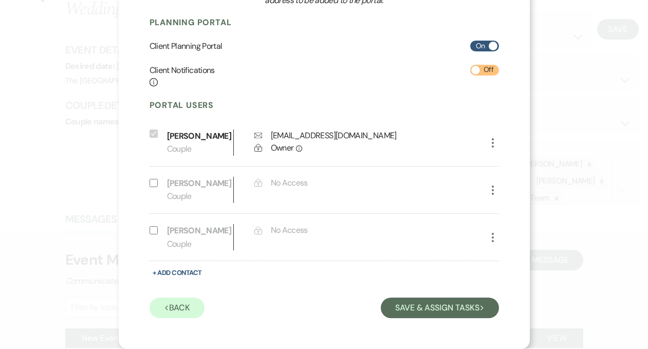
click at [546, 182] on div "X Complete these steps to confirm your booking: 1 . Review Details 2 . Configur…" at bounding box center [324, 174] width 648 height 349
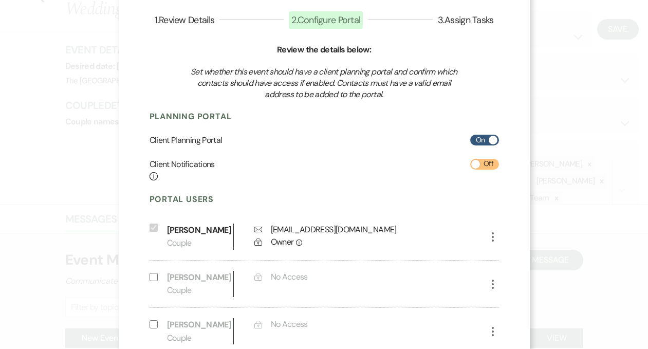
scroll to position [0, 0]
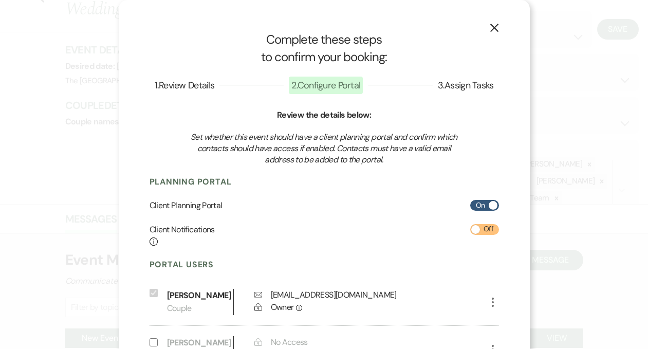
click at [491, 24] on icon "X" at bounding box center [494, 27] width 9 height 9
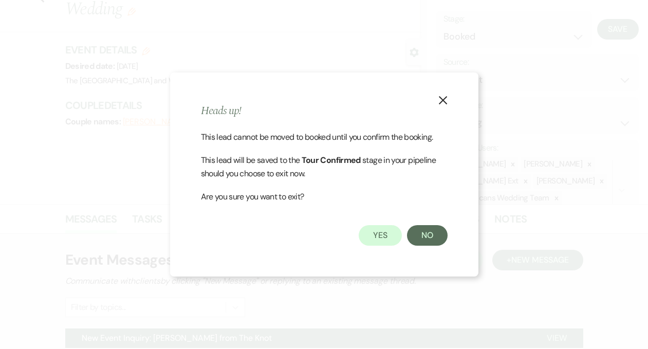
click at [442, 98] on icon "X" at bounding box center [442, 100] width 9 height 9
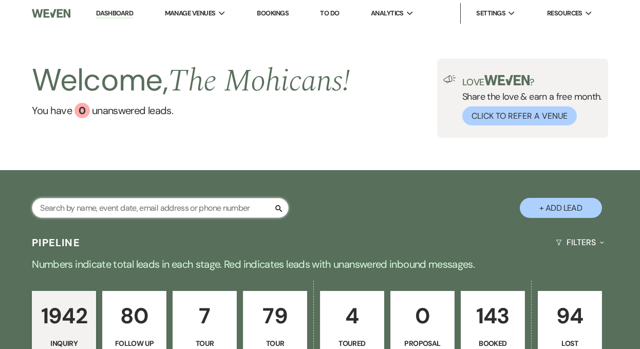
click at [171, 208] on input "text" at bounding box center [160, 208] width 257 height 20
type input "sydnee"
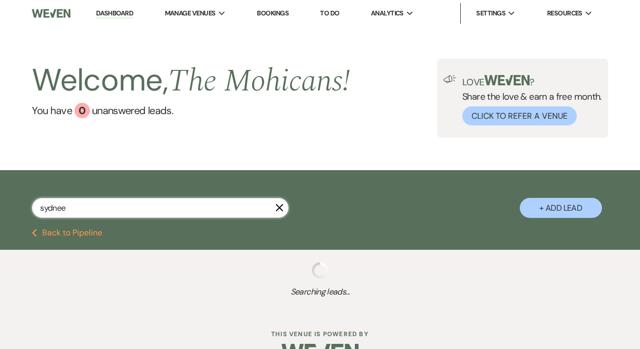
select select "4"
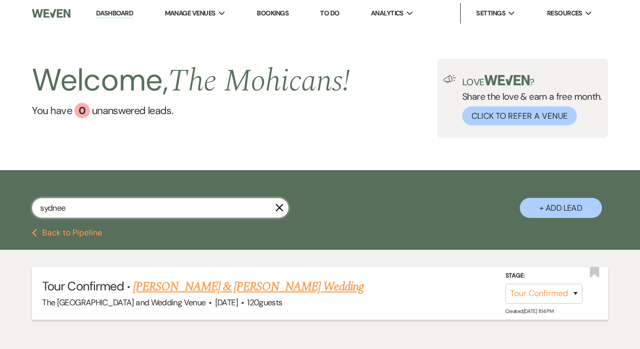
type input "sydnee"
click at [216, 284] on link "Sydnee Lang & AJ Fonner's Wedding" at bounding box center [248, 286] width 230 height 18
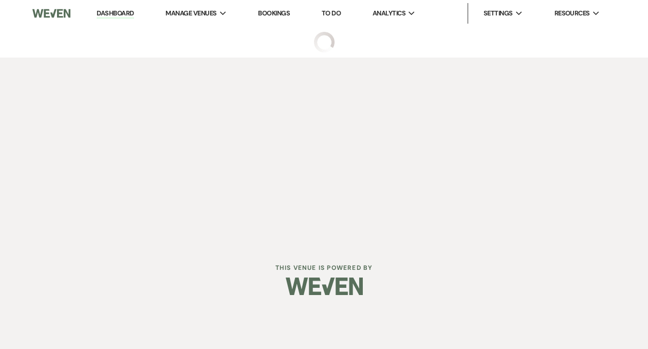
select select "4"
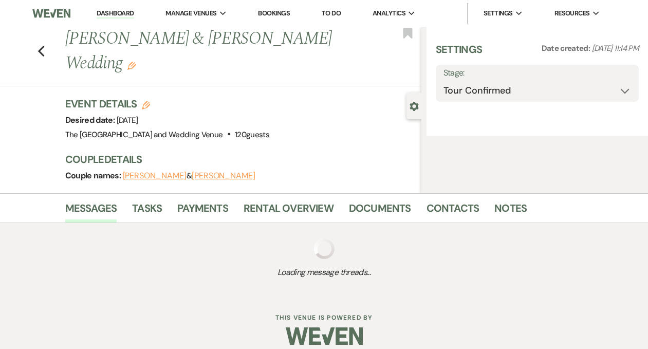
select select "2"
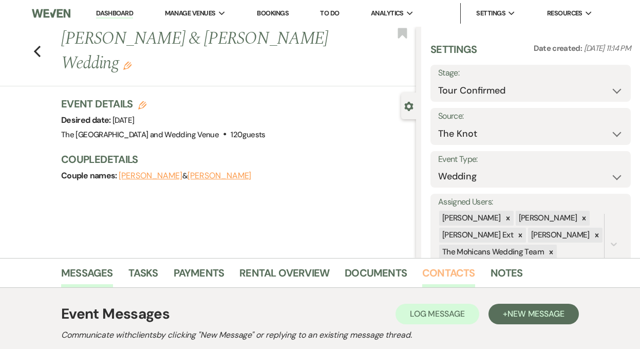
click at [439, 277] on link "Contacts" at bounding box center [448, 276] width 53 height 23
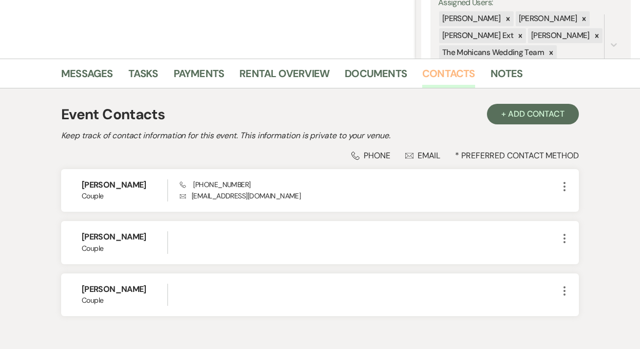
scroll to position [257, 0]
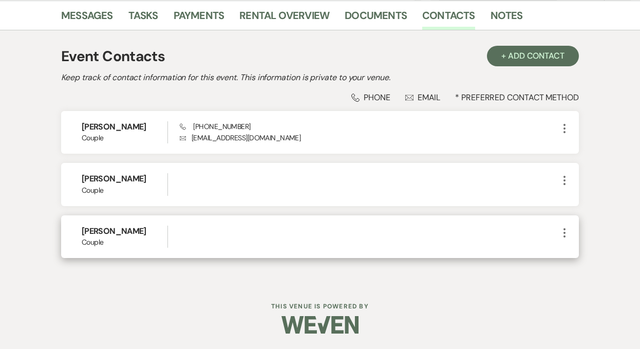
click at [564, 232] on use "button" at bounding box center [565, 232] width 2 height 9
click at [575, 269] on use "button" at bounding box center [574, 270] width 7 height 7
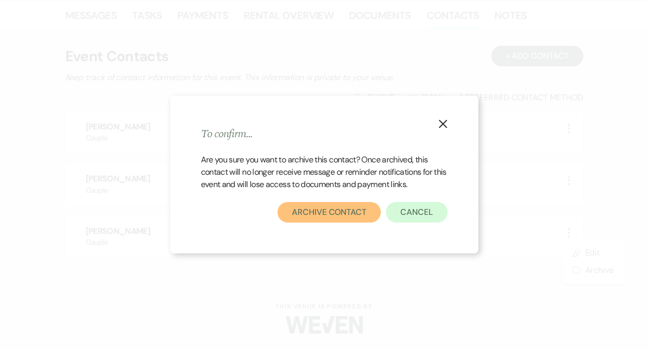
click at [346, 214] on button "Archive Contact" at bounding box center [328, 212] width 103 height 21
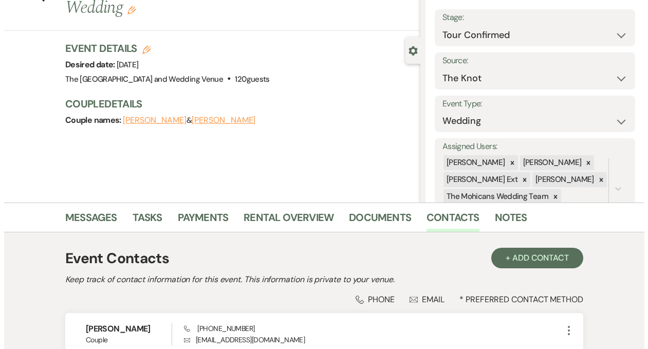
scroll to position [0, 0]
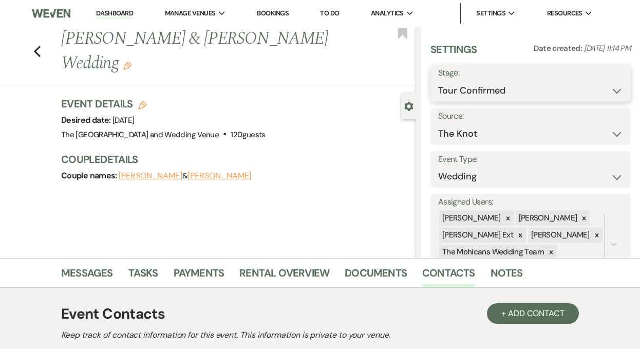
click at [489, 88] on select "Inquiry Follow Up Tour Requested Tour Confirmed Toured Proposal Sent Booked Lost" at bounding box center [530, 91] width 185 height 20
select select "7"
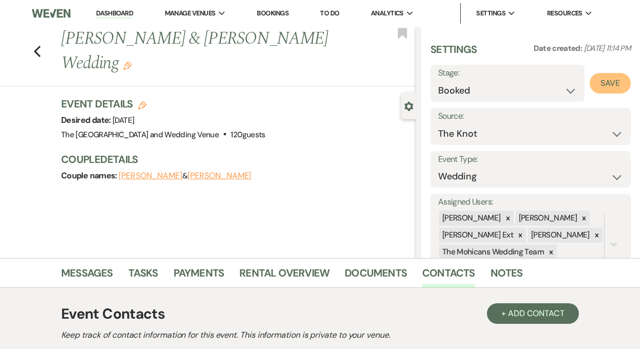
click at [602, 92] on button "Save" at bounding box center [610, 83] width 41 height 21
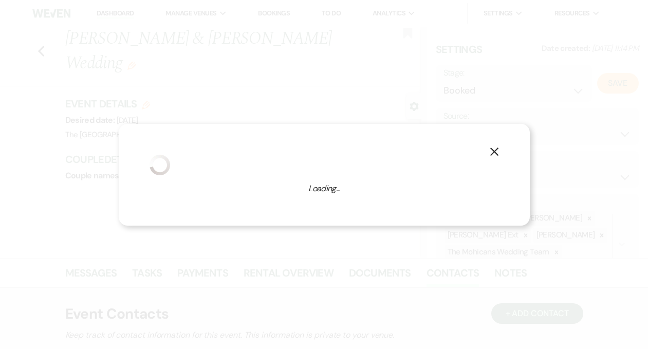
select select "1"
select select "849"
select select "false"
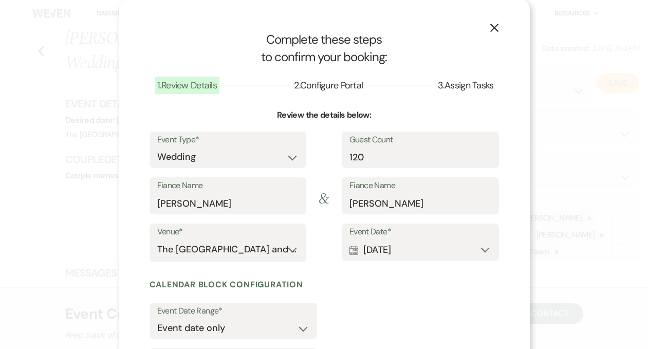
scroll to position [105, 0]
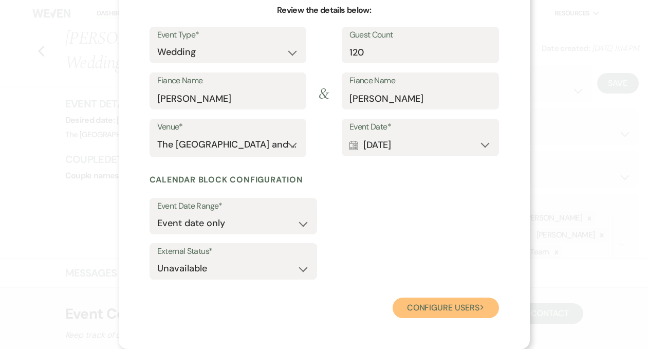
click at [428, 307] on button "Configure users Next" at bounding box center [445, 307] width 106 height 21
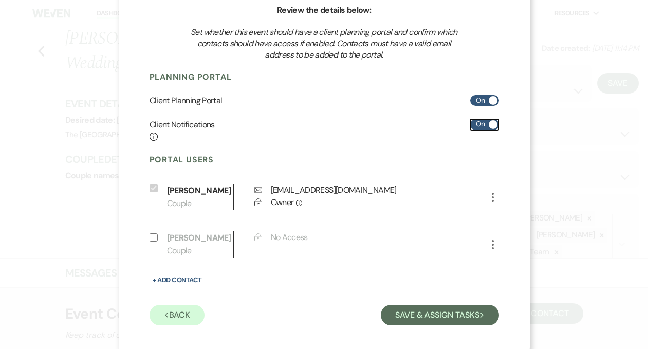
click at [476, 122] on label "On" at bounding box center [484, 124] width 29 height 11
click at [476, 122] on input "On" at bounding box center [484, 124] width 29 height 11
checkbox input "false"
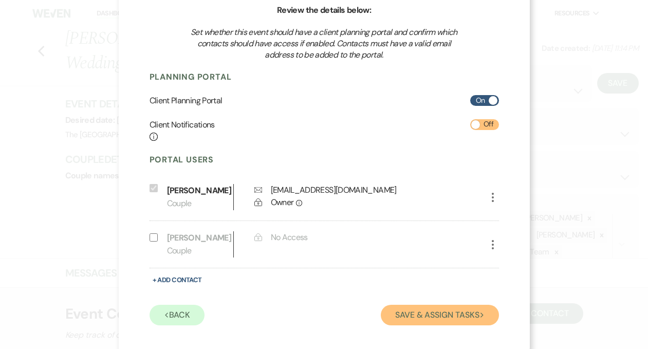
click at [440, 309] on button "Save & Assign Tasks Next" at bounding box center [440, 315] width 118 height 21
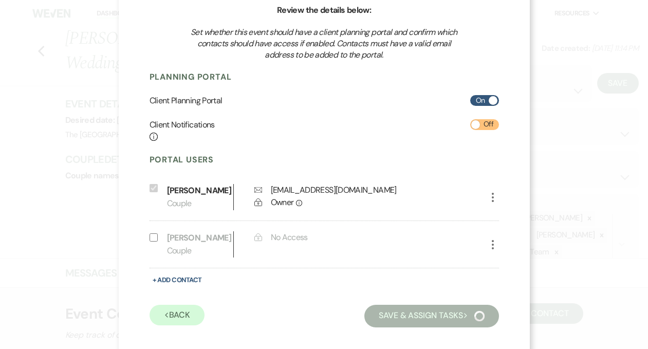
scroll to position [87, 0]
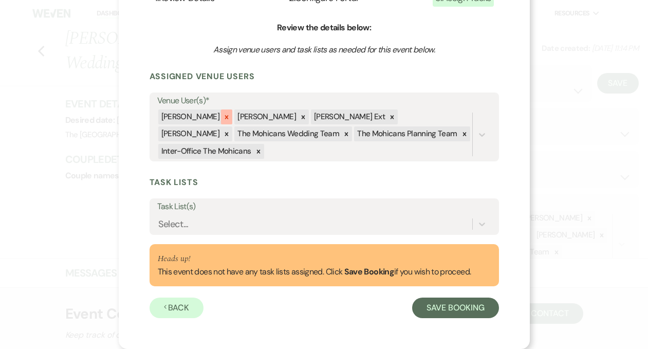
click at [225, 116] on icon at bounding box center [227, 117] width 4 height 4
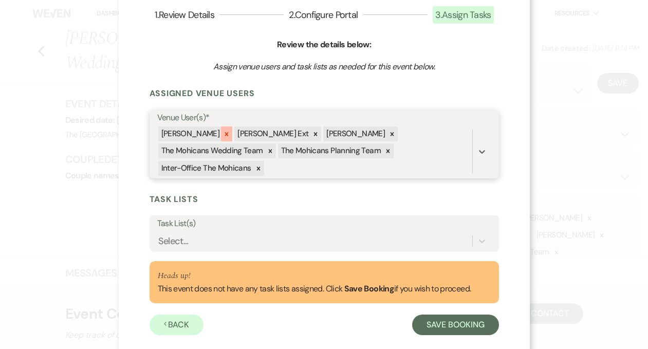
click at [223, 133] on icon at bounding box center [226, 133] width 7 height 7
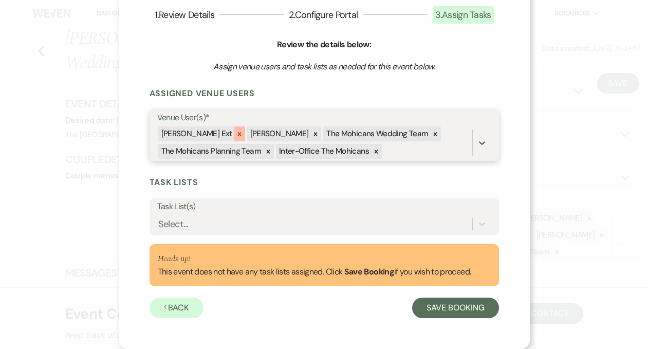
click at [237, 134] on icon at bounding box center [239, 134] width 4 height 4
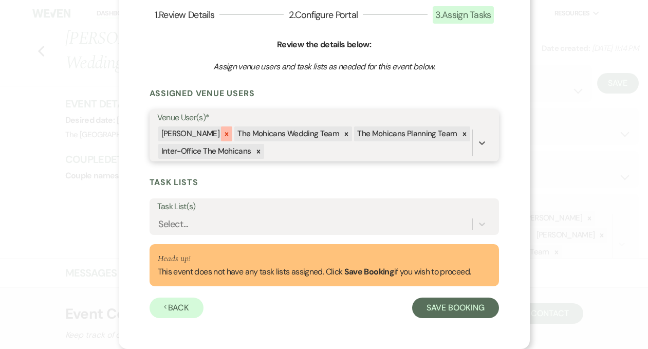
click at [221, 133] on div at bounding box center [226, 133] width 11 height 15
click at [267, 133] on icon at bounding box center [270, 133] width 7 height 7
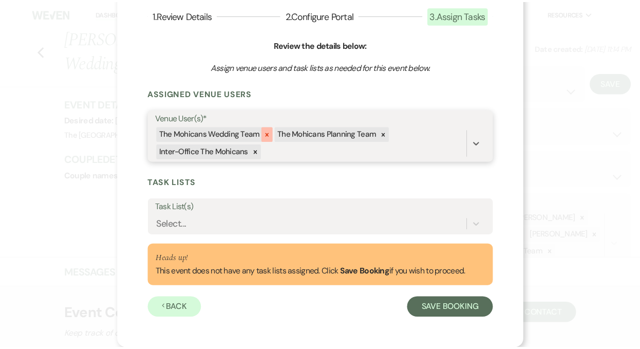
scroll to position [55, 0]
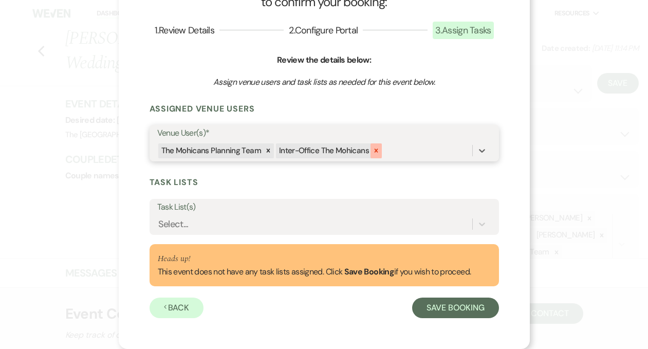
click at [374, 151] on icon at bounding box center [376, 151] width 4 height 4
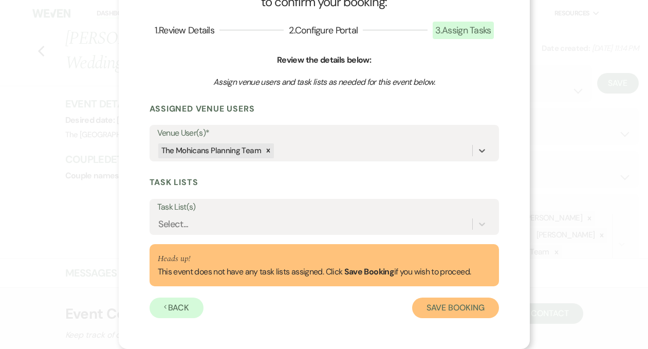
click at [451, 311] on button "Save Booking" at bounding box center [455, 307] width 86 height 21
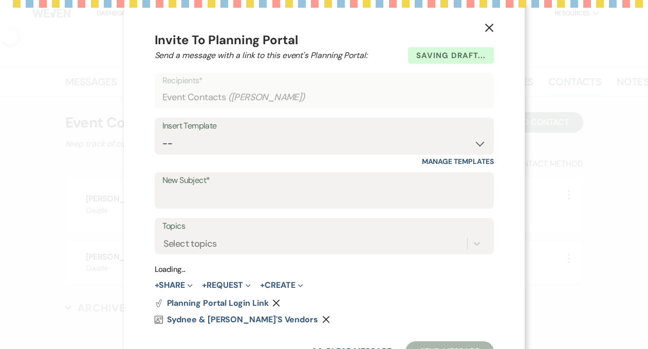
select select "2"
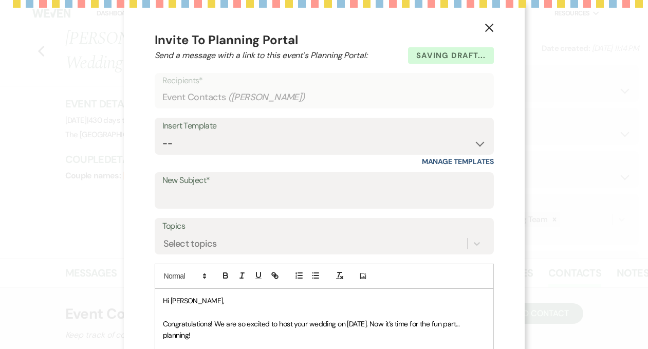
click at [481, 28] on button "X" at bounding box center [488, 27] width 15 height 18
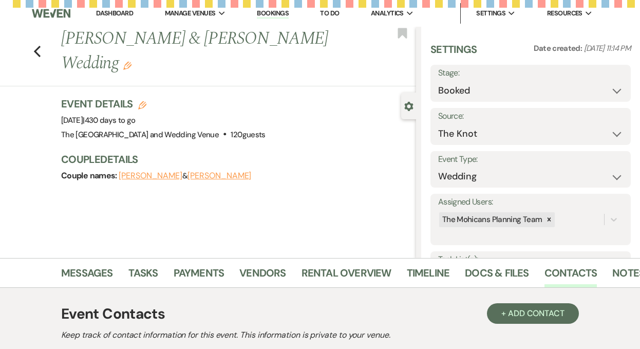
click at [113, 14] on link "Dashboard" at bounding box center [114, 13] width 37 height 9
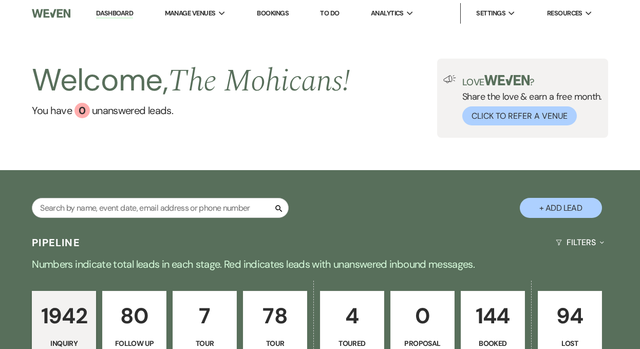
click at [119, 14] on link "Dashboard" at bounding box center [114, 14] width 37 height 10
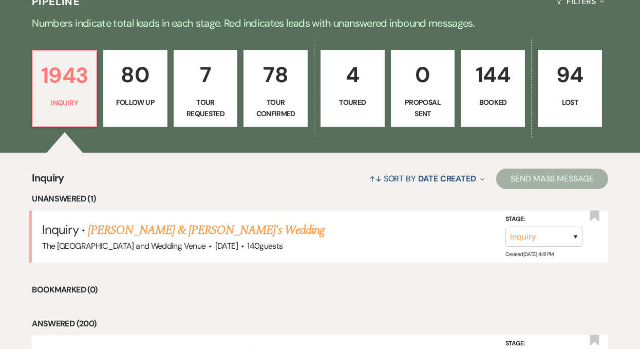
scroll to position [246, 0]
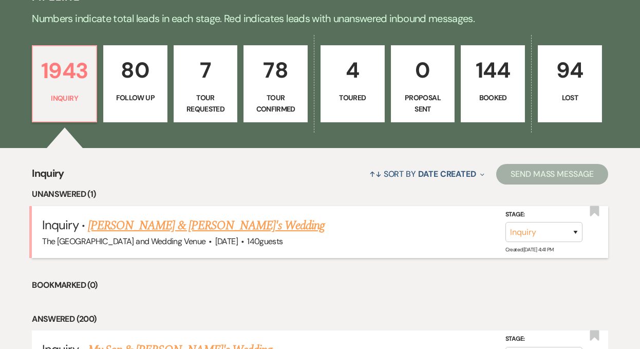
click at [187, 223] on link "[PERSON_NAME] & [PERSON_NAME]'s Wedding" at bounding box center [206, 225] width 237 height 18
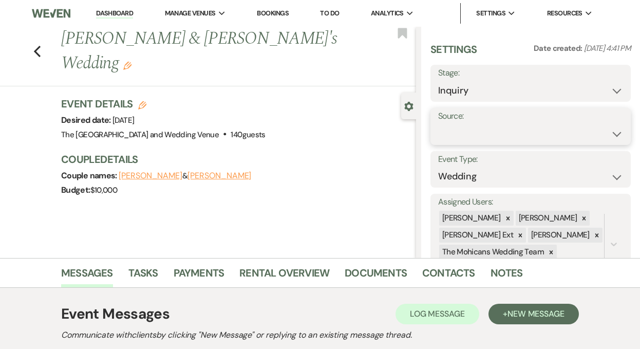
click at [480, 135] on select "Weven Venue Website Instagram Facebook Pinterest Google The Knot Wedding Wire H…" at bounding box center [530, 134] width 185 height 20
select select "5"
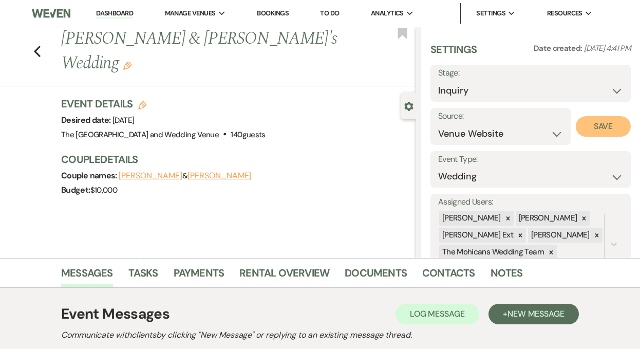
click at [581, 127] on button "Save" at bounding box center [603, 126] width 55 height 21
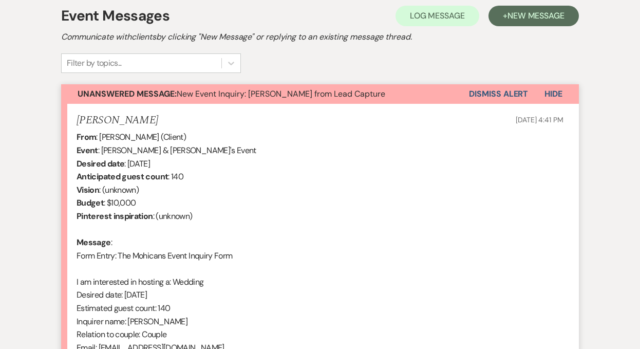
scroll to position [216, 0]
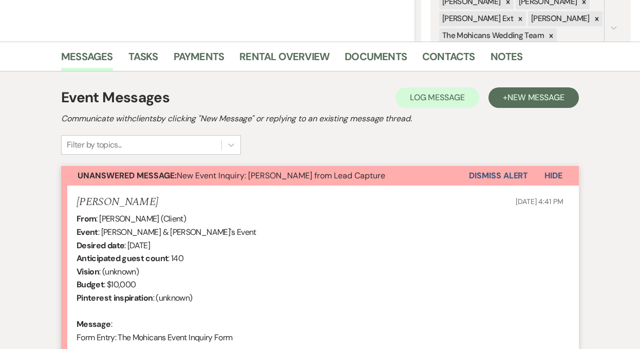
click at [484, 169] on button "Dismiss Alert" at bounding box center [498, 176] width 59 height 20
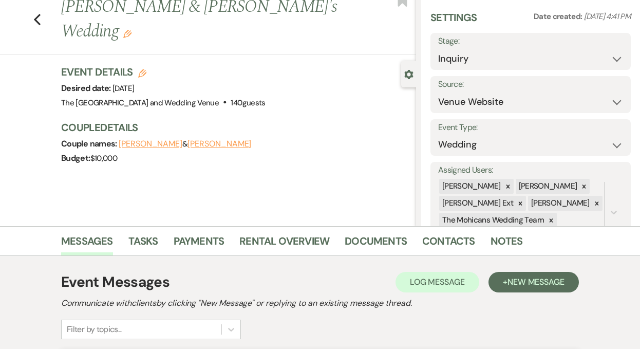
scroll to position [0, 0]
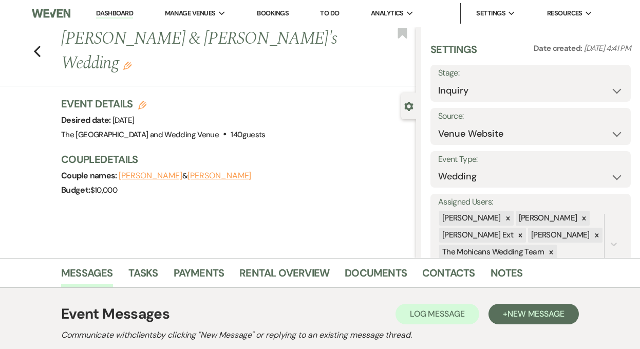
click at [106, 11] on link "Dashboard" at bounding box center [114, 14] width 37 height 10
